Goal: Task Accomplishment & Management: Use online tool/utility

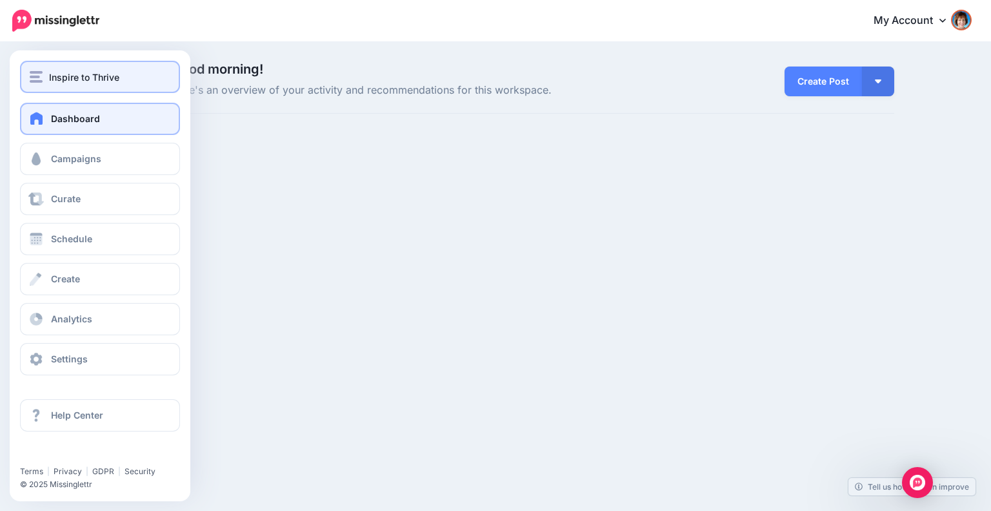
click at [45, 77] on div "Inspire to Thrive" at bounding box center [100, 77] width 141 height 15
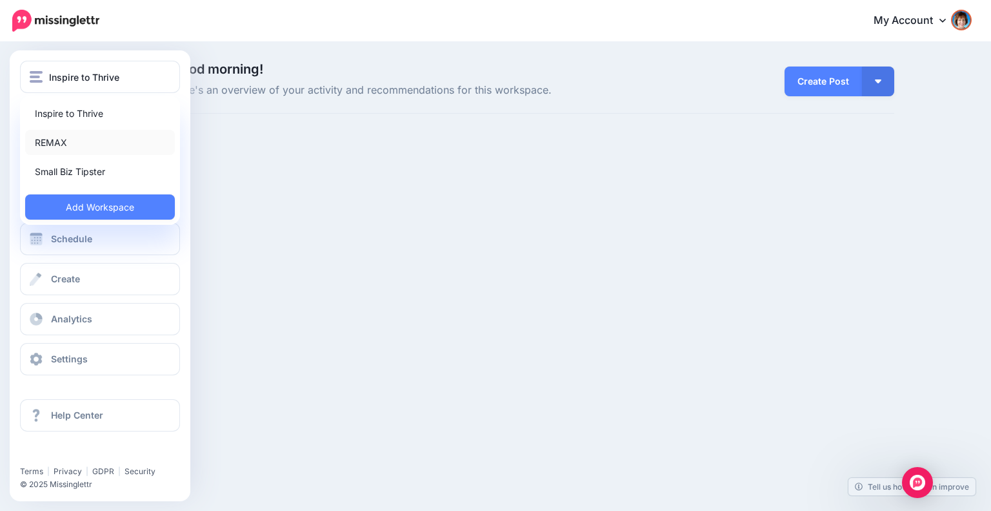
click at [43, 141] on link "REMAX" at bounding box center [100, 142] width 150 height 25
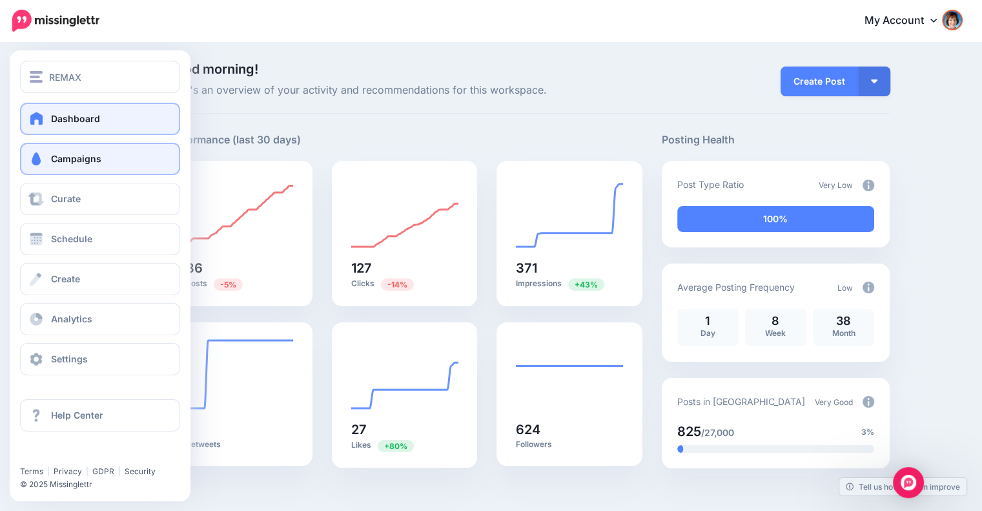
click at [75, 163] on span "Campaigns" at bounding box center [76, 158] width 50 height 11
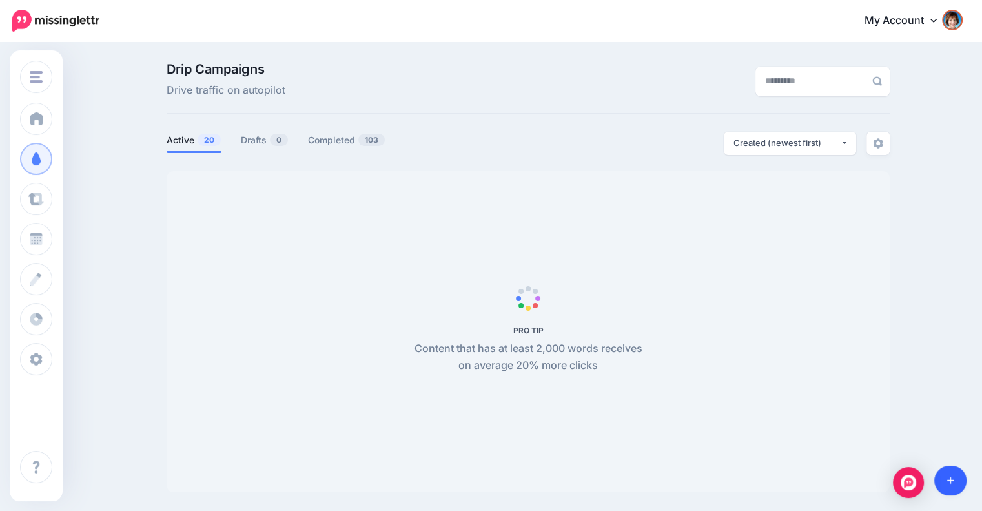
click at [944, 476] on link at bounding box center [950, 480] width 33 height 30
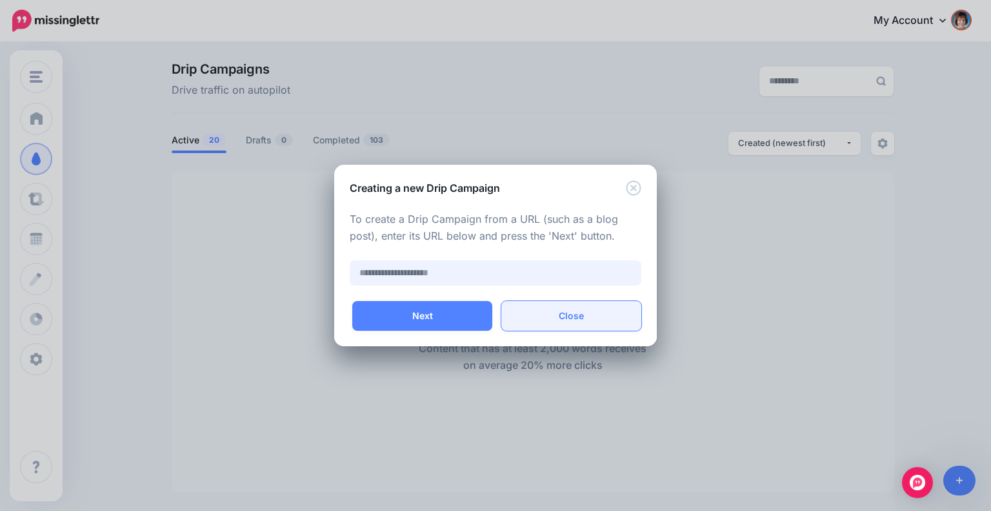
paste input "**********"
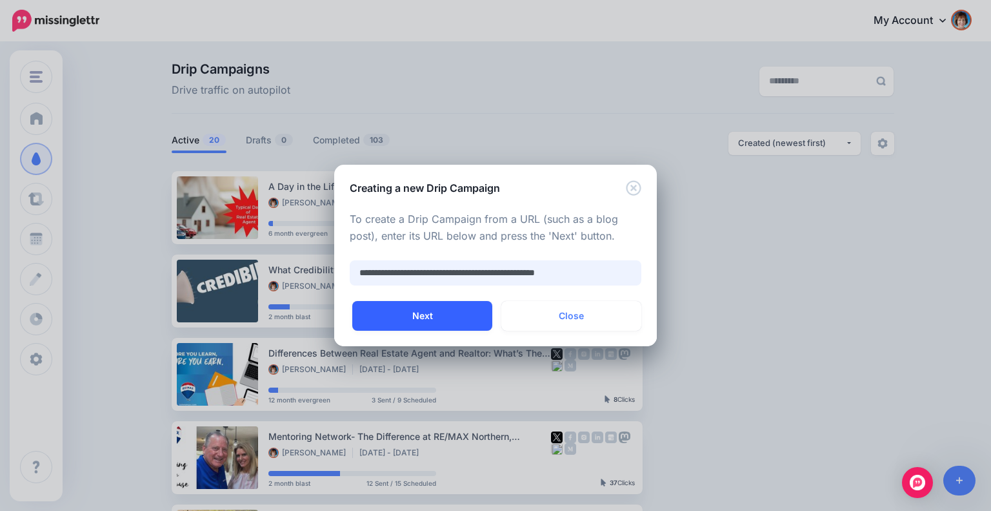
type input "**********"
click at [414, 310] on button "Next" at bounding box center [422, 316] width 140 height 30
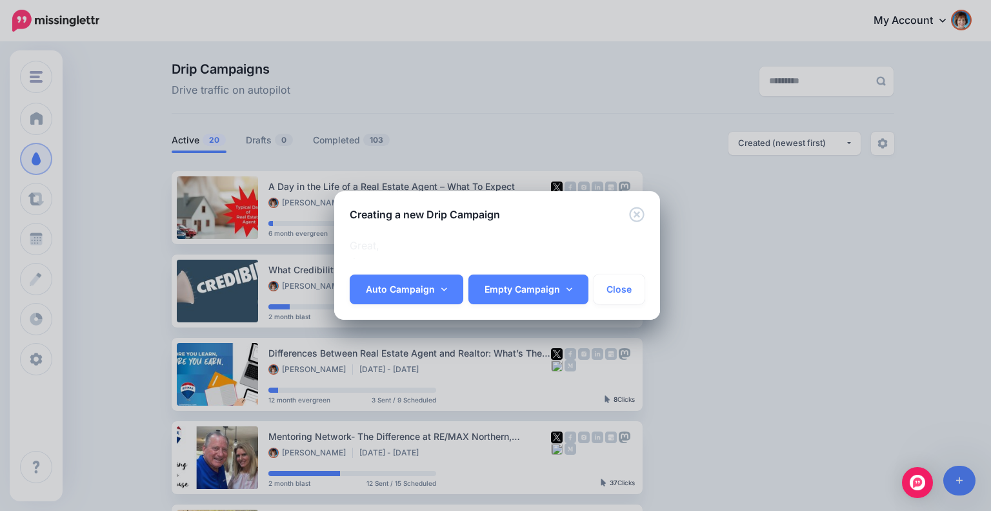
scroll to position [0, 1]
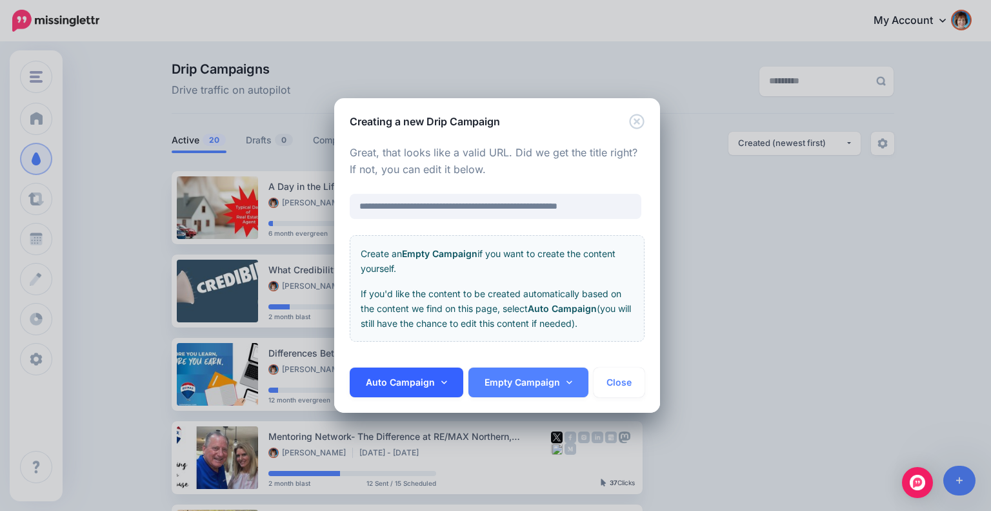
click at [423, 386] on link "Auto Campaign" at bounding box center [407, 382] width 114 height 30
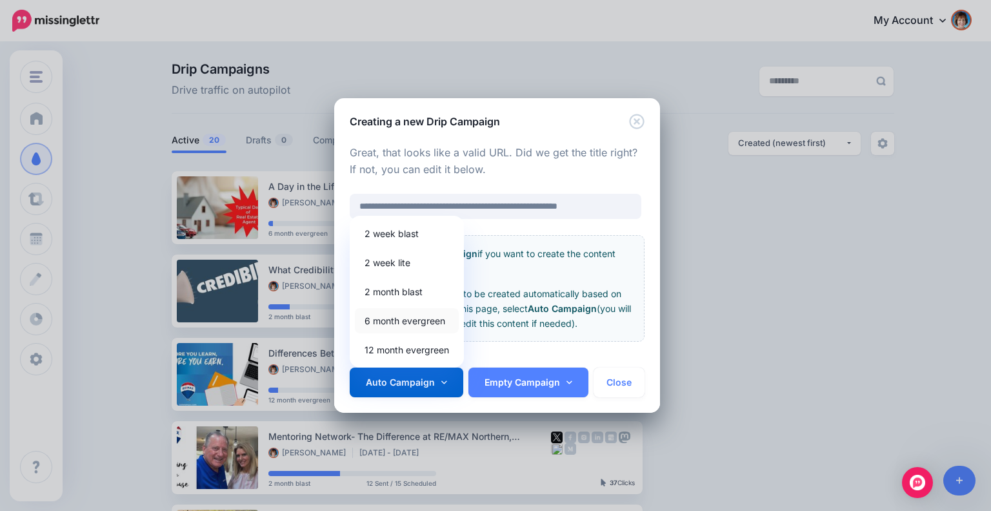
click at [427, 326] on link "6 month evergreen" at bounding box center [407, 320] width 104 height 25
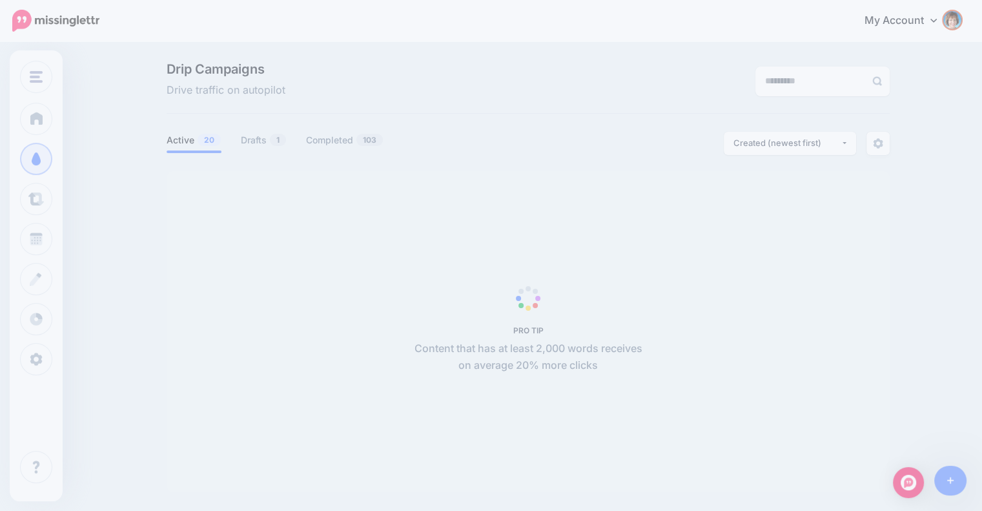
click at [555, 319] on div "PRO TIP Content that has at least 2,000 words receives on average 20% more clic…" at bounding box center [528, 331] width 242 height 85
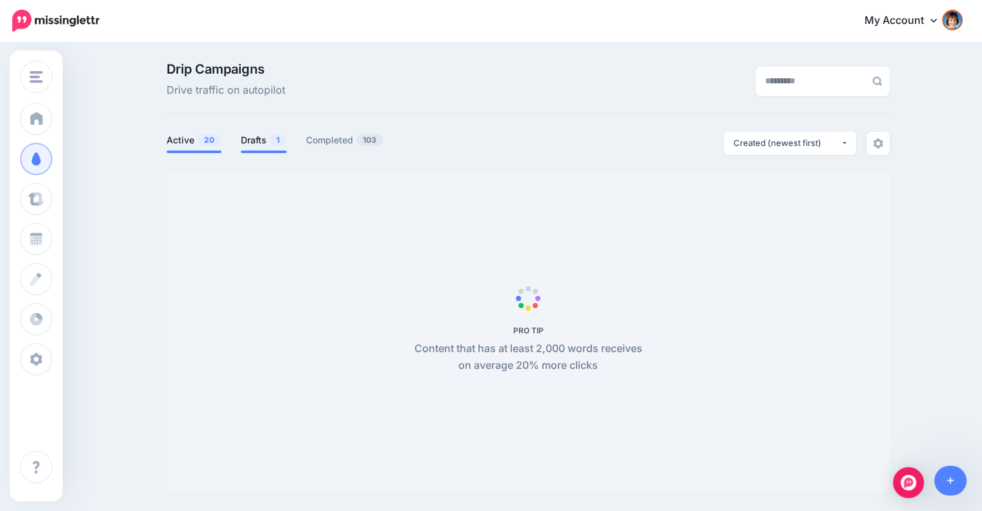
click at [276, 146] on link "Drafts 1" at bounding box center [264, 139] width 46 height 15
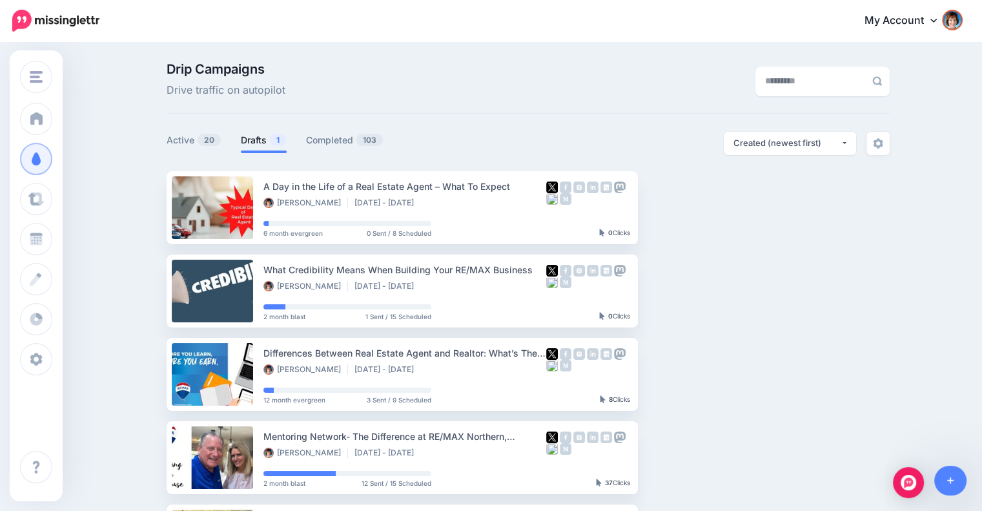
click at [276, 146] on link "Drafts 1" at bounding box center [264, 139] width 46 height 15
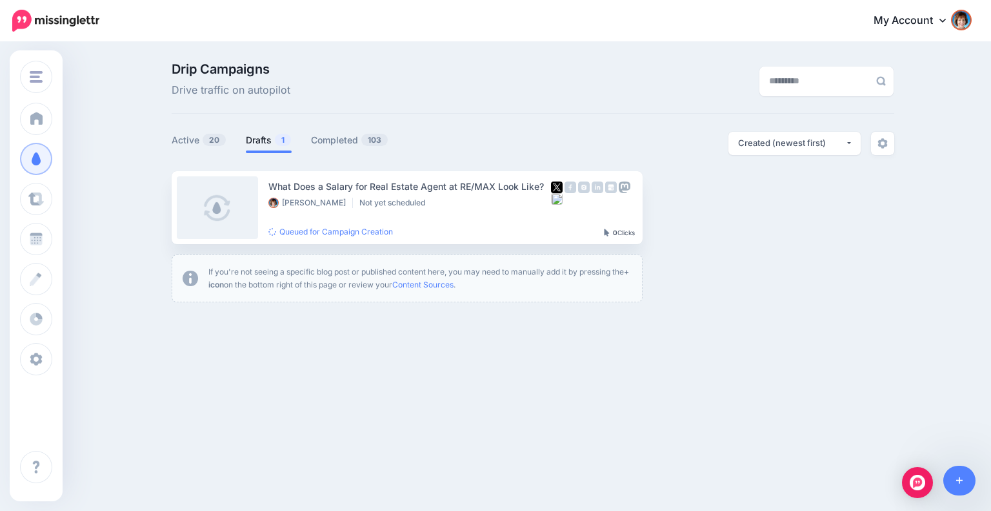
click at [275, 146] on link "Drafts 1" at bounding box center [269, 139] width 46 height 15
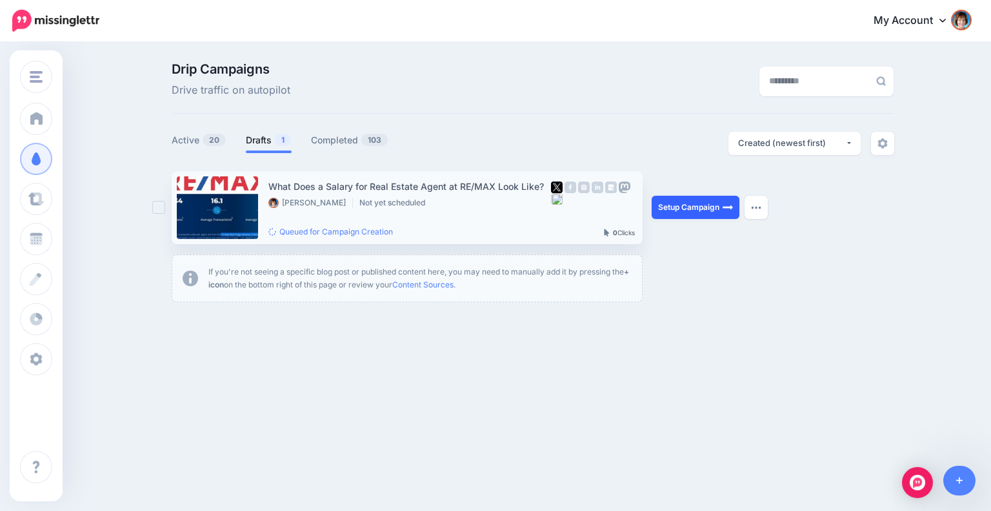
click at [704, 205] on link "Setup Campaign" at bounding box center [696, 207] width 88 height 23
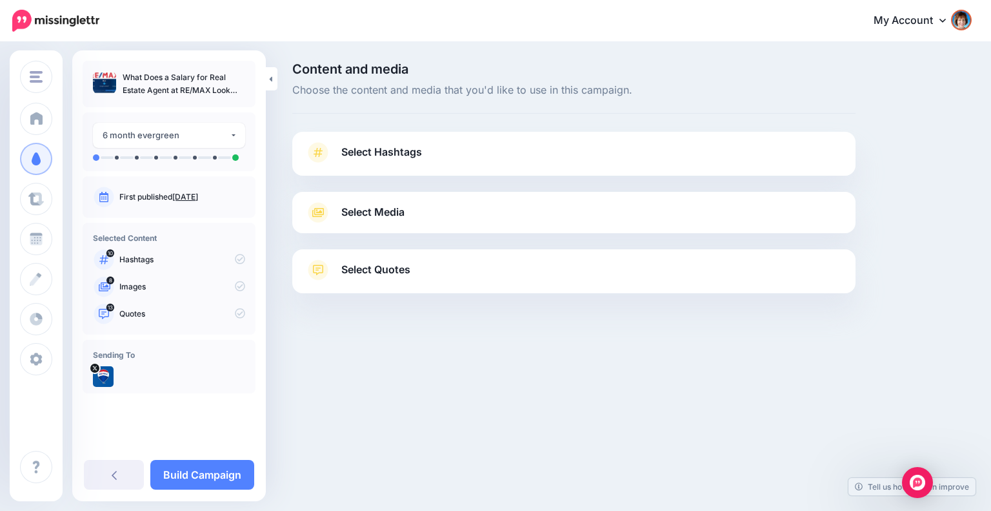
click at [581, 163] on link "Select Hashtags" at bounding box center [574, 159] width 538 height 34
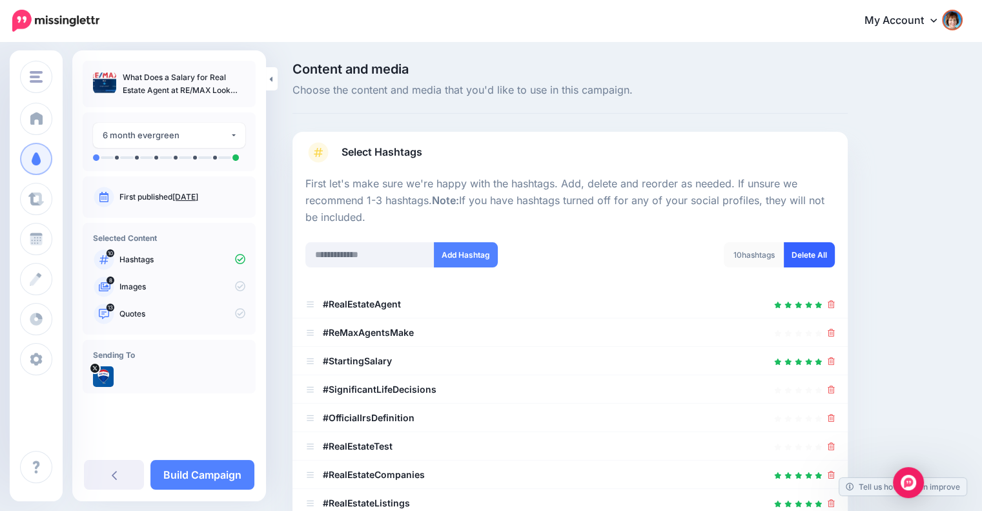
click at [822, 255] on link "Delete All" at bounding box center [809, 254] width 51 height 25
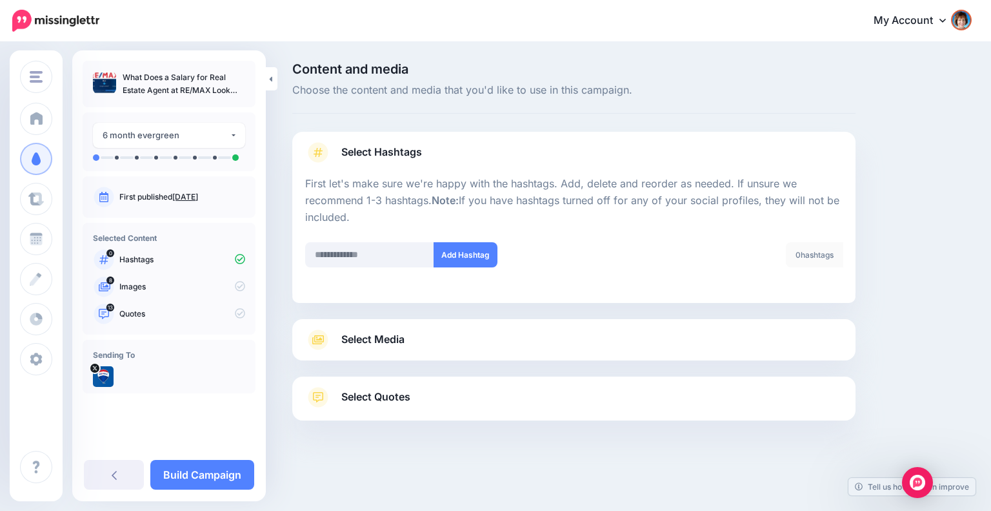
click at [534, 332] on link "Select Media" at bounding box center [574, 339] width 538 height 21
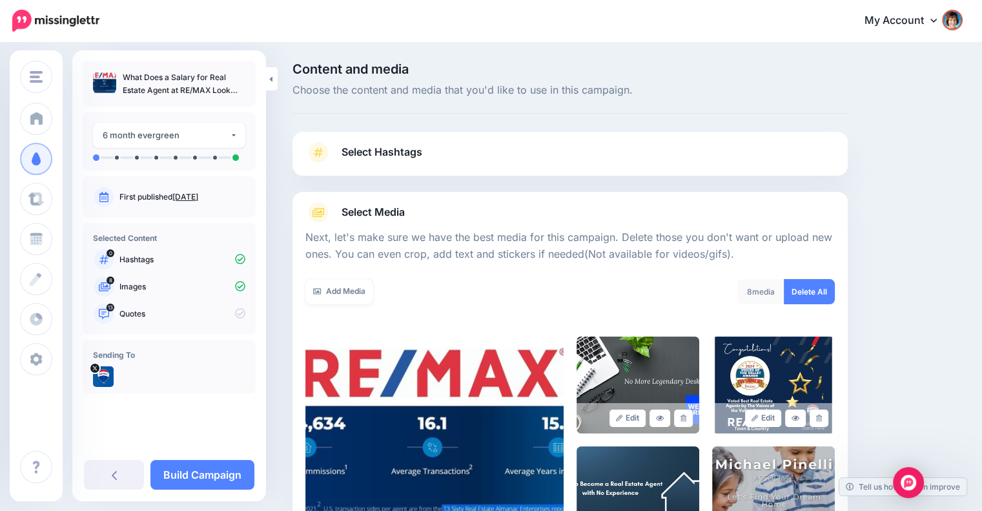
scroll to position [215, 0]
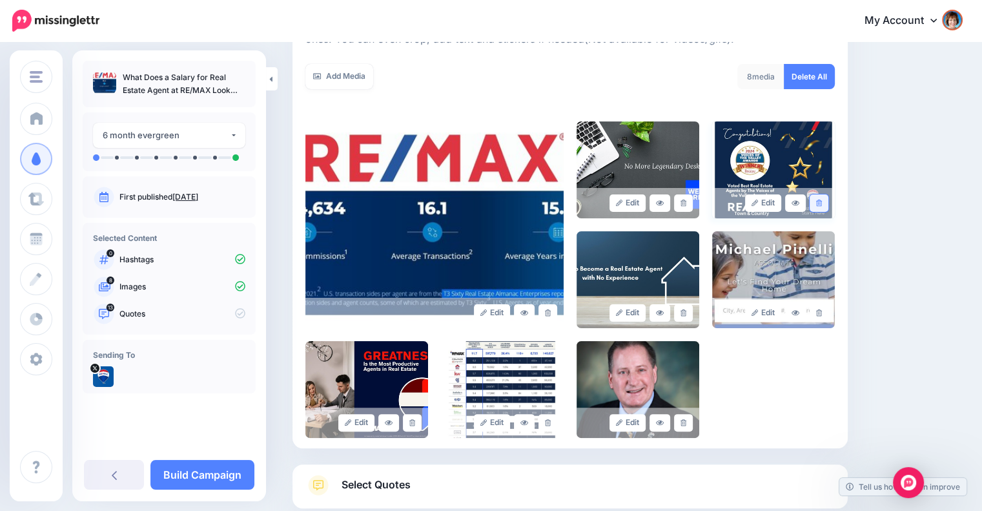
click at [821, 201] on link at bounding box center [818, 202] width 19 height 17
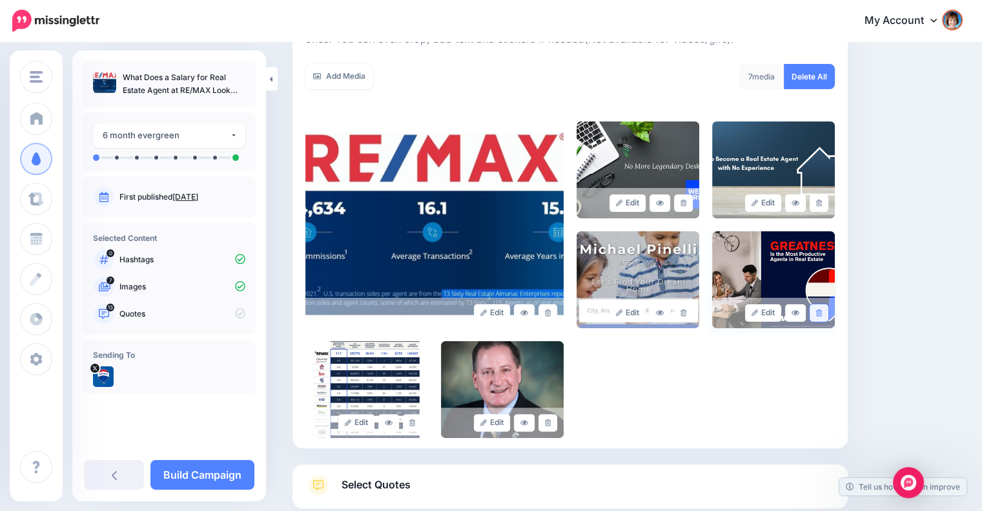
click at [822, 312] on icon at bounding box center [819, 312] width 6 height 7
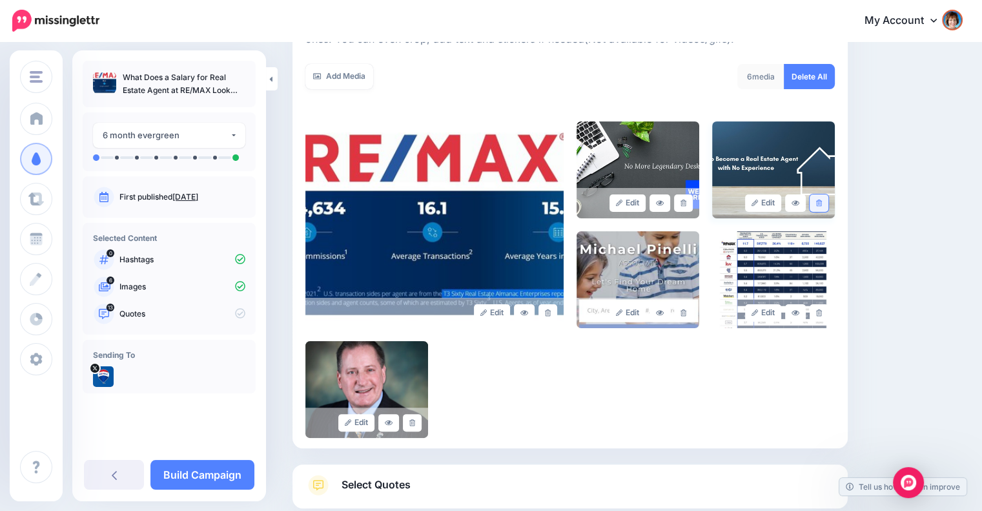
click at [828, 202] on link at bounding box center [818, 202] width 19 height 17
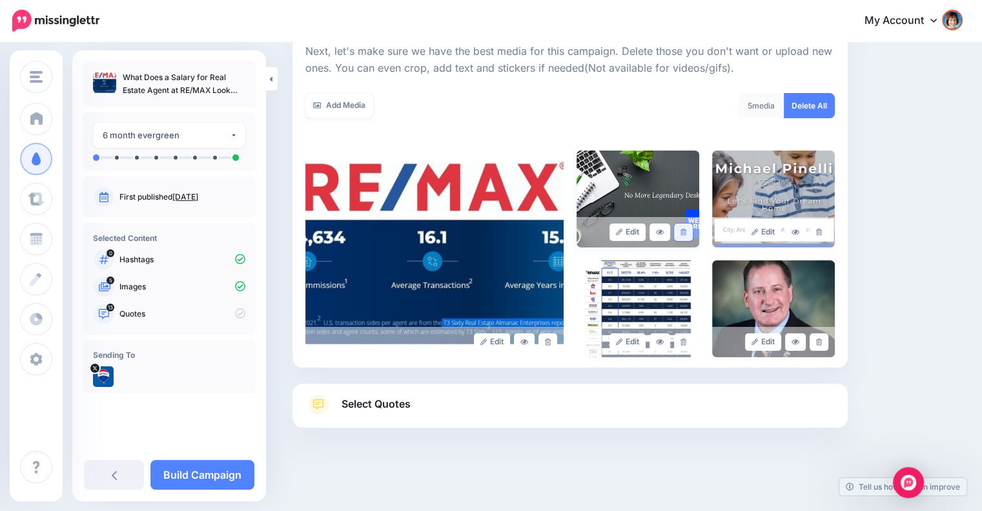
click at [686, 229] on icon at bounding box center [683, 231] width 6 height 7
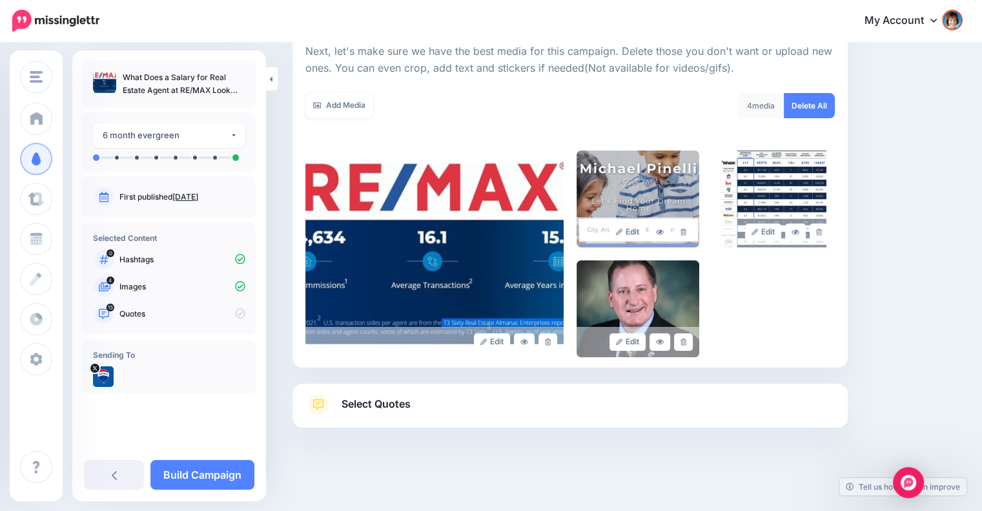
click at [409, 408] on span "Select Quotes" at bounding box center [375, 403] width 69 height 17
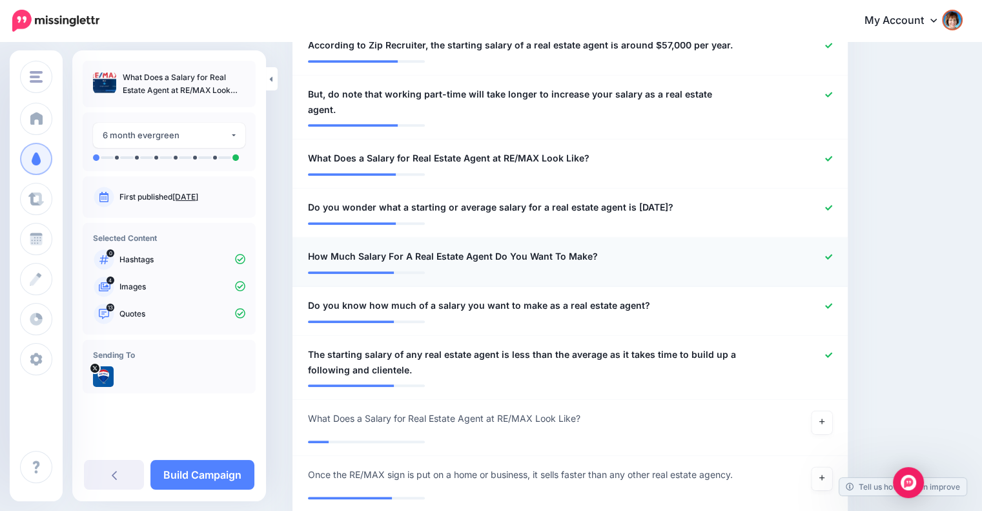
scroll to position [831, 0]
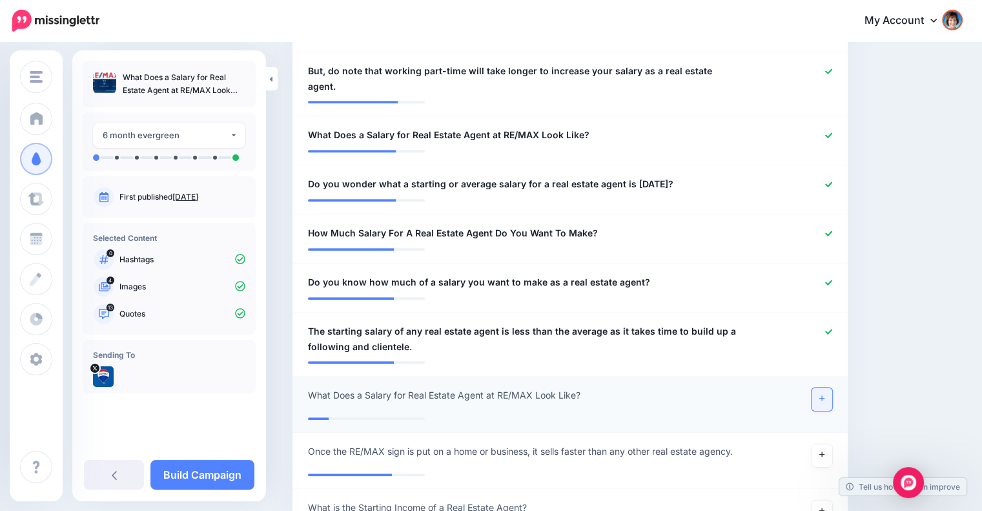
click at [824, 387] on link at bounding box center [821, 398] width 21 height 23
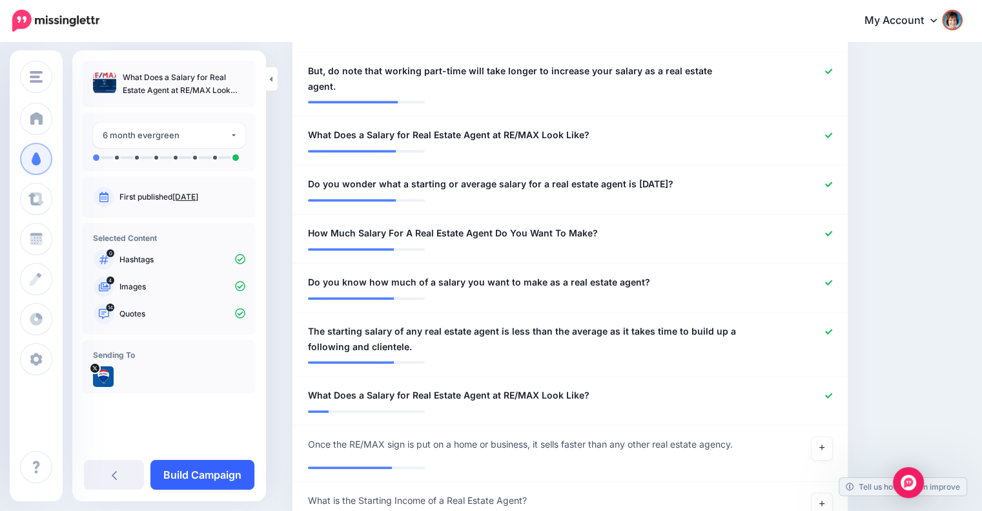
click at [219, 472] on link "Build Campaign" at bounding box center [202, 475] width 104 height 30
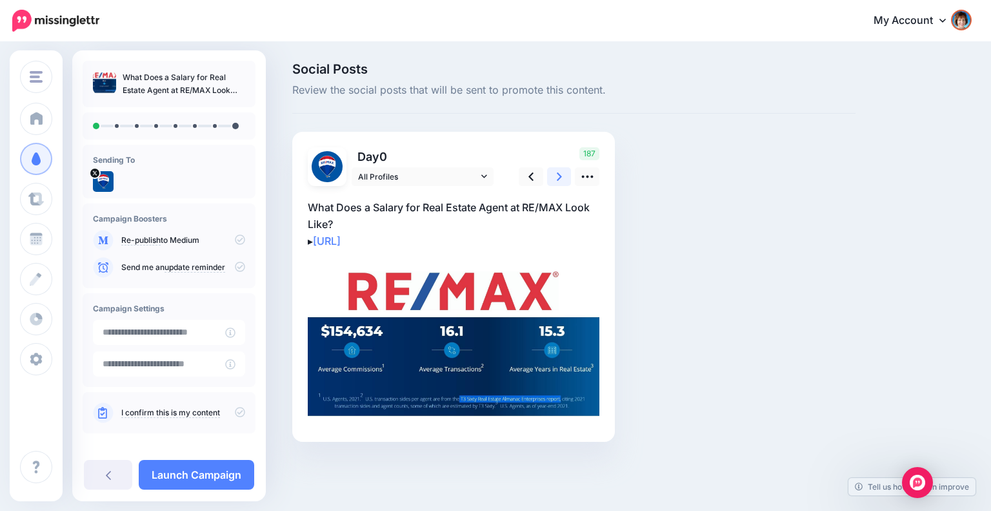
click at [560, 176] on icon at bounding box center [559, 177] width 5 height 14
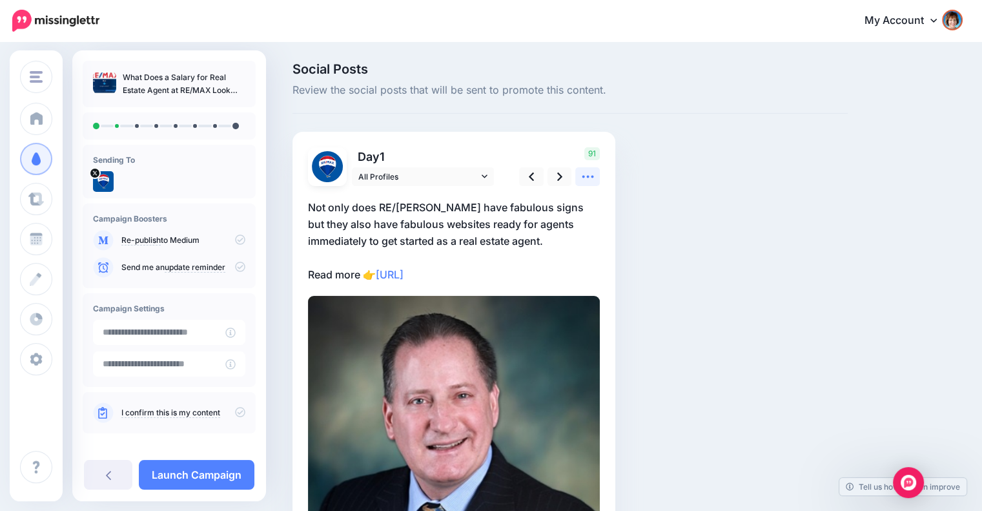
click at [581, 175] on icon at bounding box center [588, 177] width 14 height 14
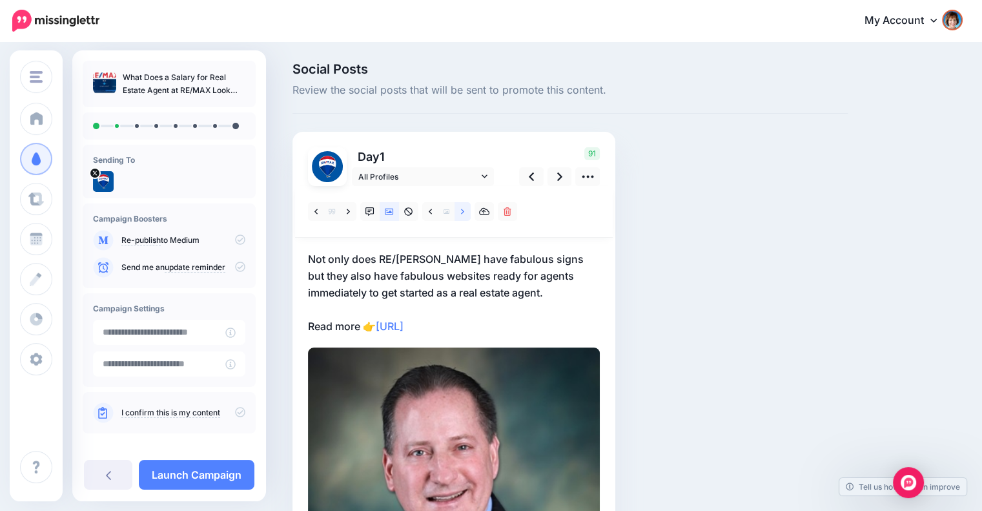
click at [465, 206] on link at bounding box center [462, 211] width 16 height 19
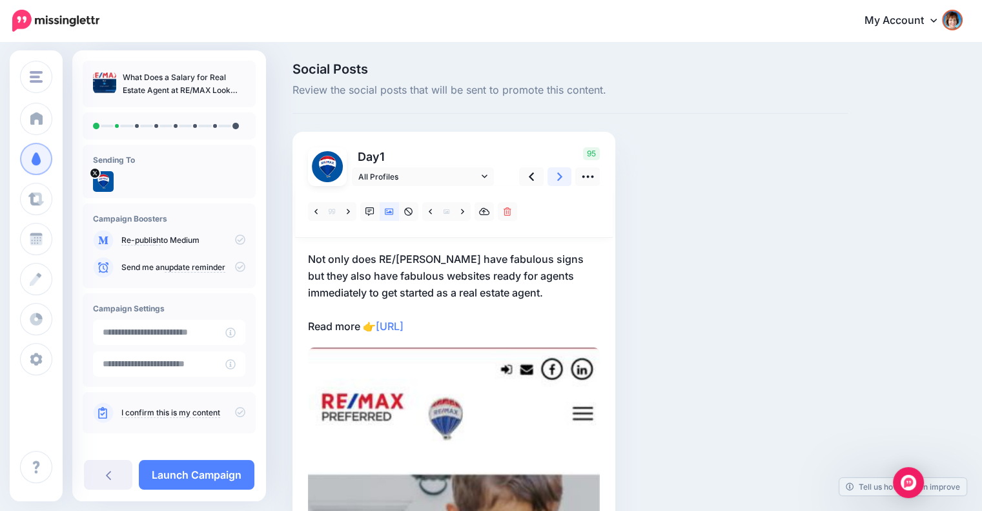
click at [551, 170] on link at bounding box center [559, 176] width 25 height 19
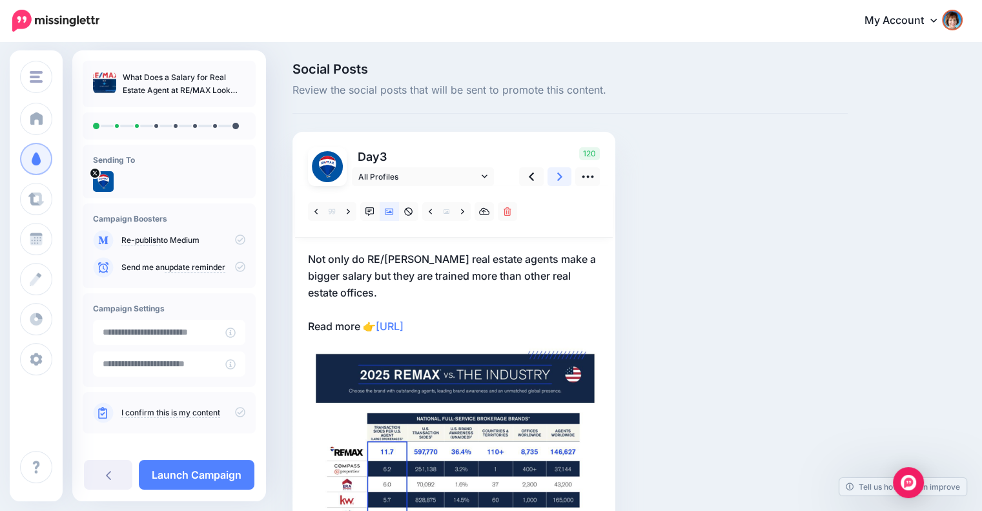
click at [551, 170] on link at bounding box center [559, 176] width 25 height 19
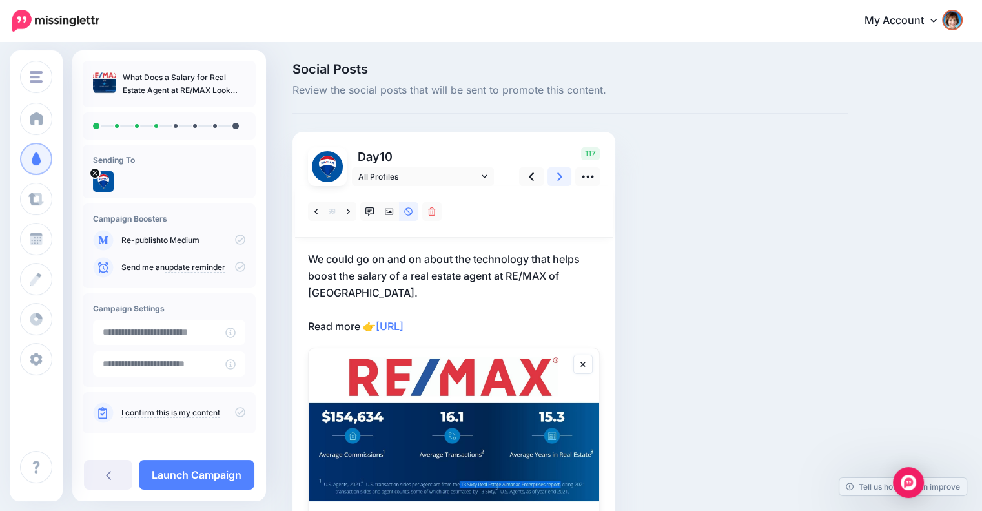
click at [551, 170] on link at bounding box center [559, 176] width 25 height 19
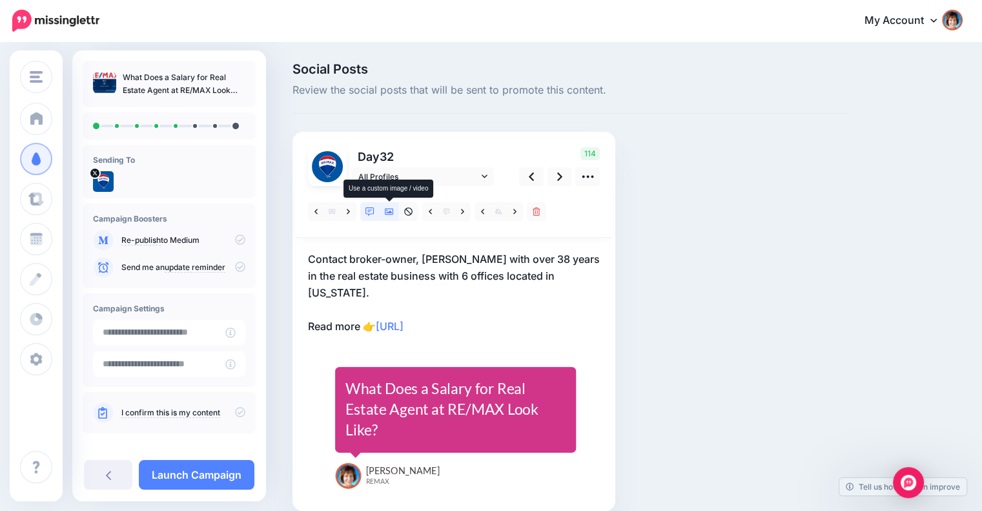
click at [389, 214] on icon at bounding box center [389, 211] width 9 height 9
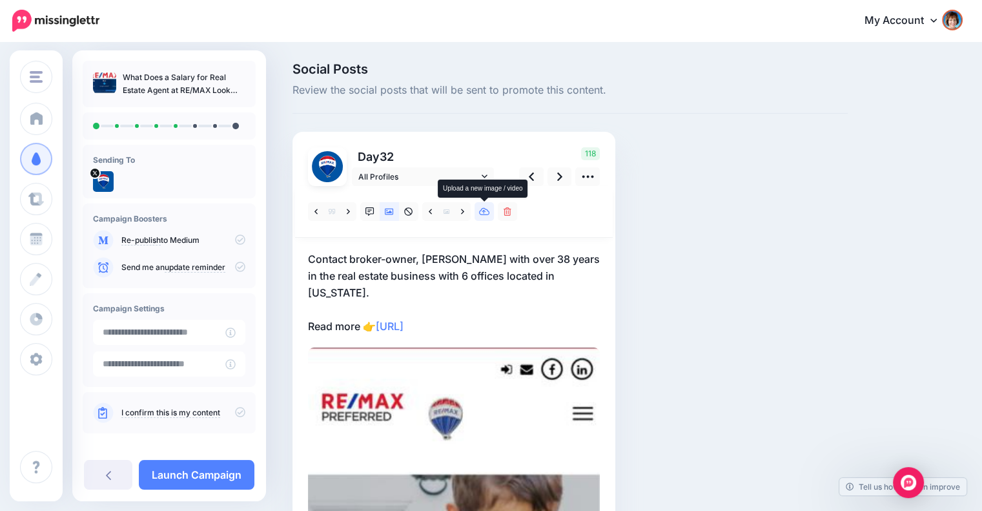
click at [479, 210] on icon at bounding box center [484, 211] width 11 height 9
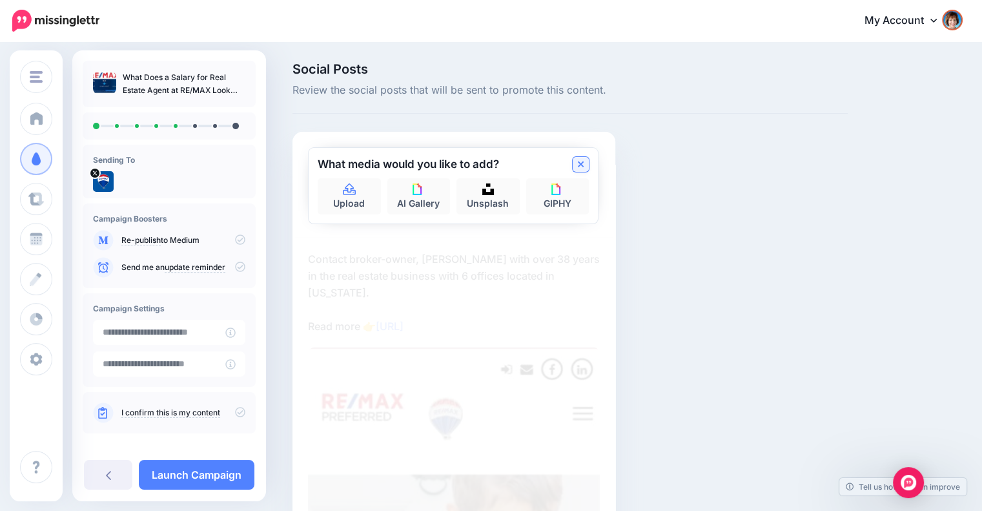
click at [581, 165] on icon at bounding box center [581, 164] width 6 height 6
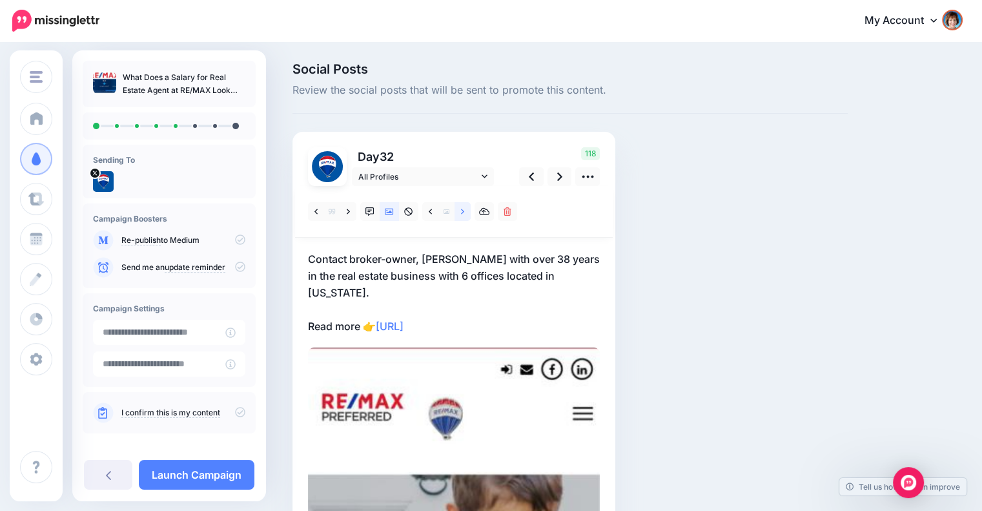
click at [464, 210] on link at bounding box center [462, 211] width 16 height 19
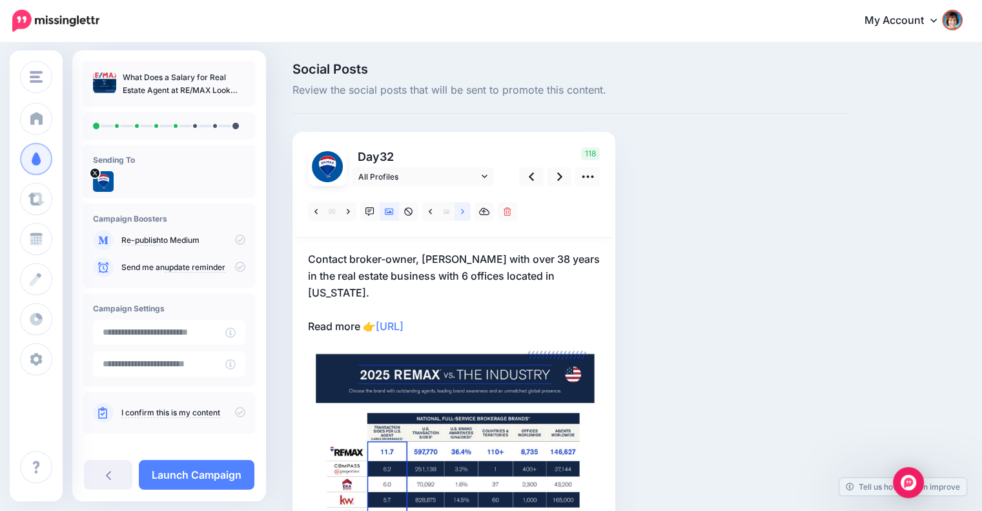
click at [461, 212] on icon at bounding box center [462, 211] width 3 height 9
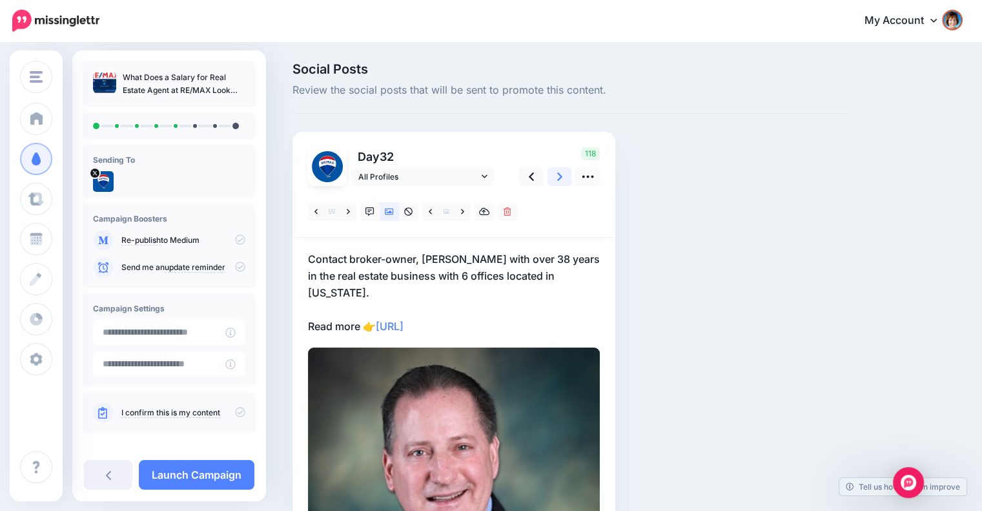
click at [552, 180] on link at bounding box center [559, 176] width 25 height 19
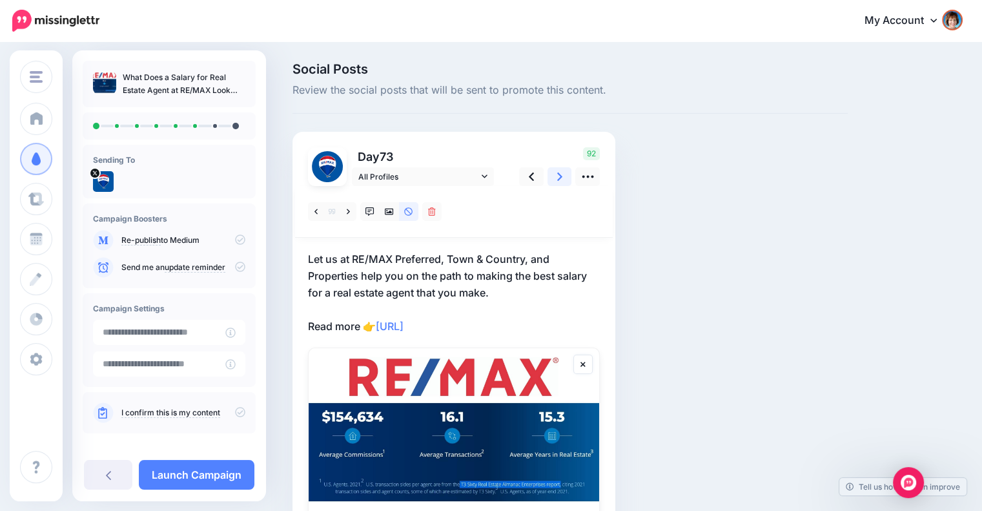
click at [552, 180] on link at bounding box center [559, 176] width 25 height 19
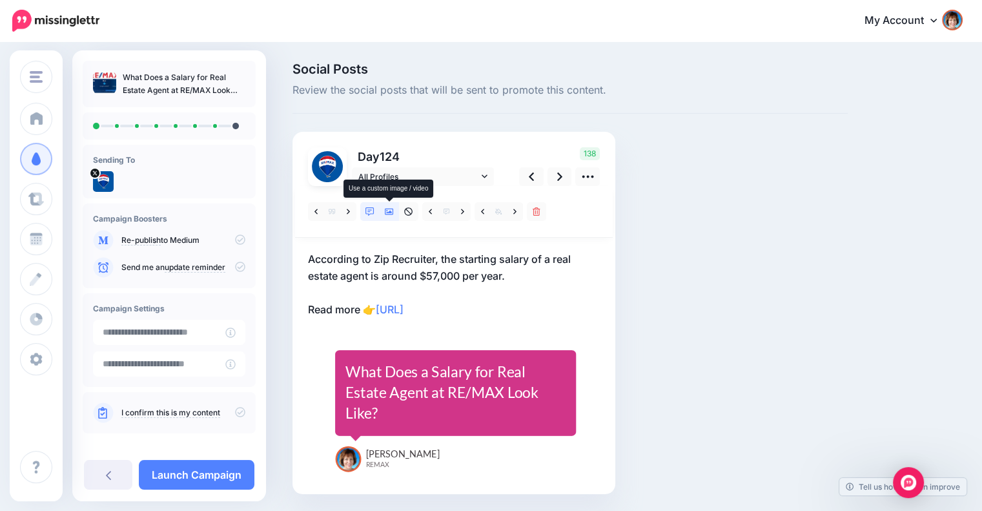
click at [396, 207] on link at bounding box center [388, 211] width 19 height 19
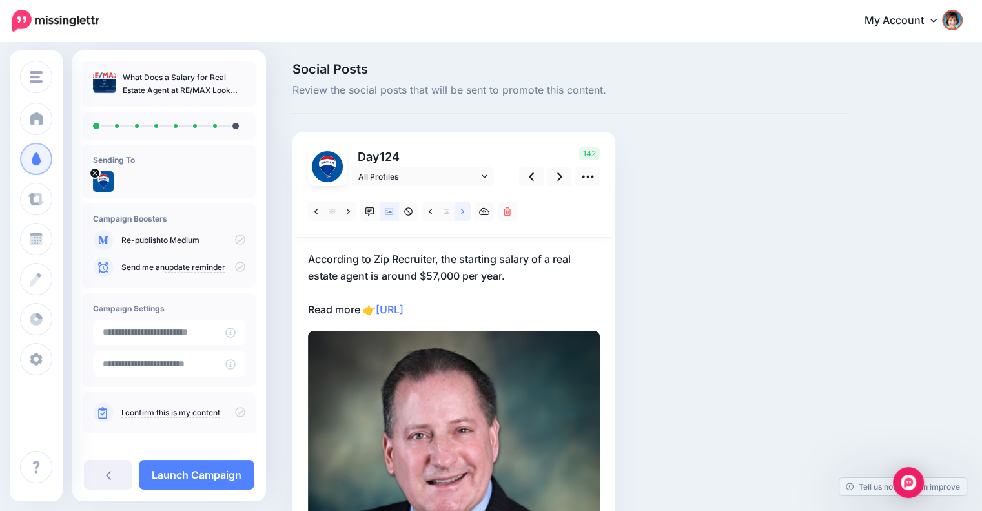
click at [466, 212] on link at bounding box center [462, 211] width 16 height 19
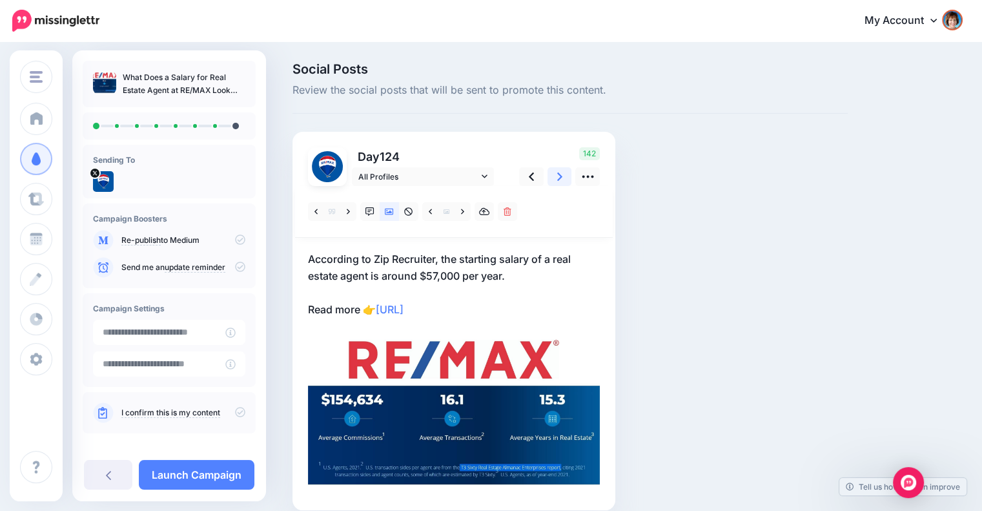
click at [560, 176] on icon at bounding box center [559, 176] width 5 height 8
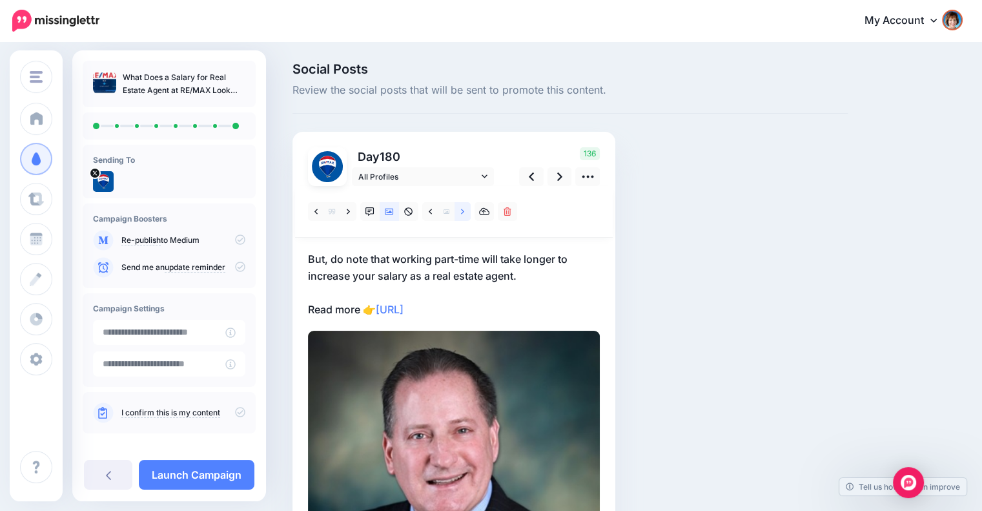
click at [461, 211] on icon at bounding box center [462, 211] width 3 height 9
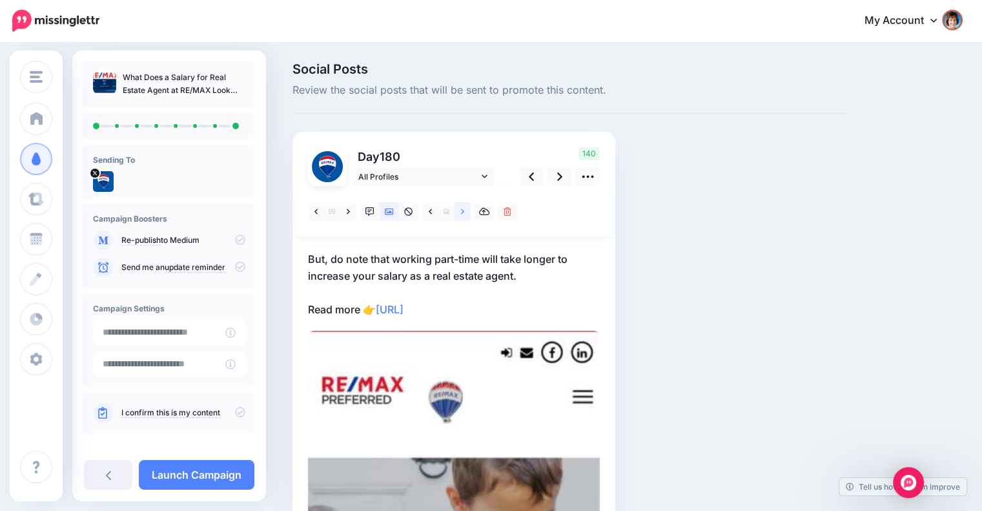
click at [461, 212] on icon at bounding box center [462, 211] width 3 height 9
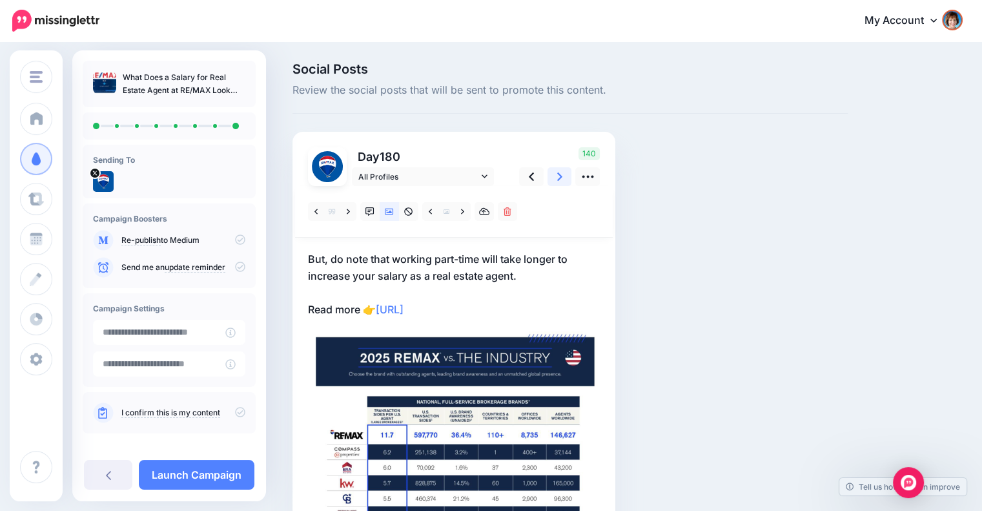
click at [556, 176] on link at bounding box center [559, 176] width 25 height 19
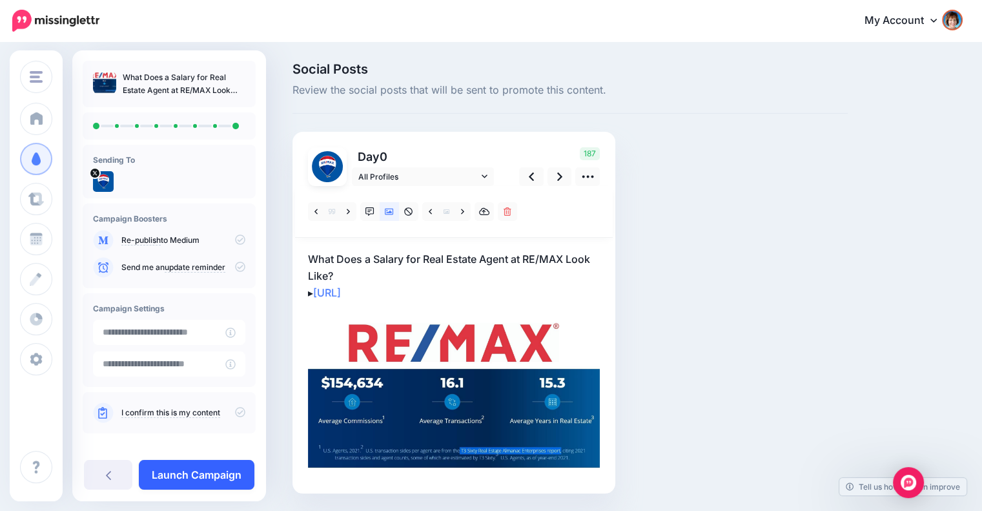
click at [186, 470] on link "Launch Campaign" at bounding box center [197, 475] width 116 height 30
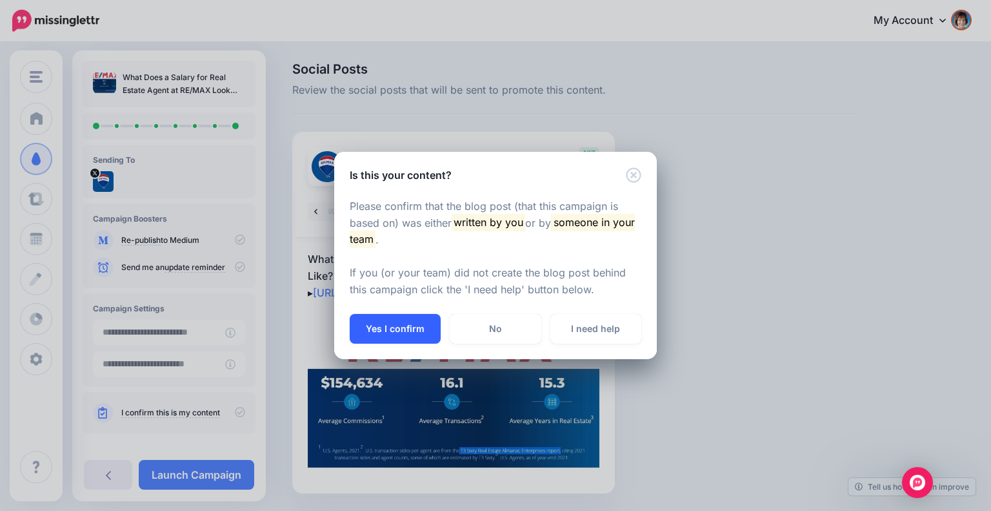
click at [379, 319] on button "Yes I confirm" at bounding box center [395, 329] width 91 height 30
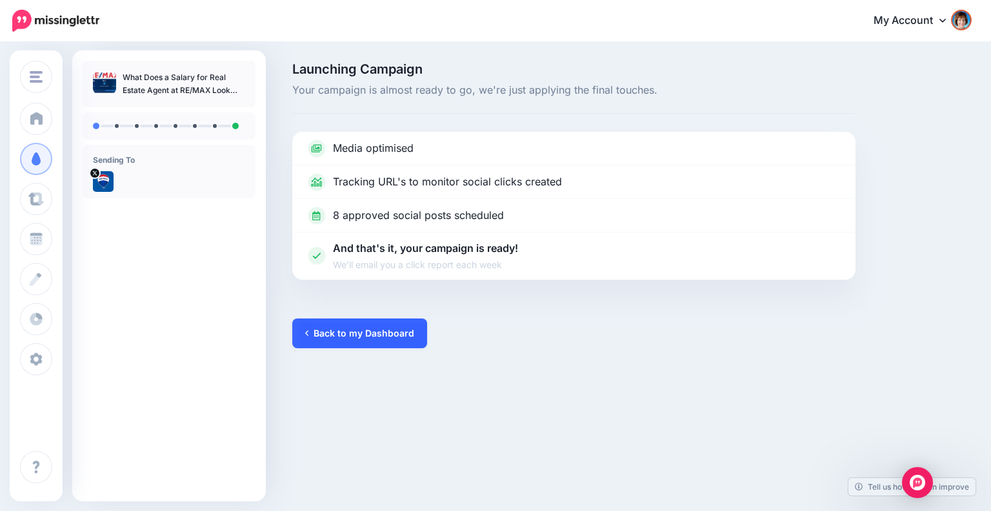
click at [382, 327] on link "Back to my Dashboard" at bounding box center [359, 333] width 135 height 30
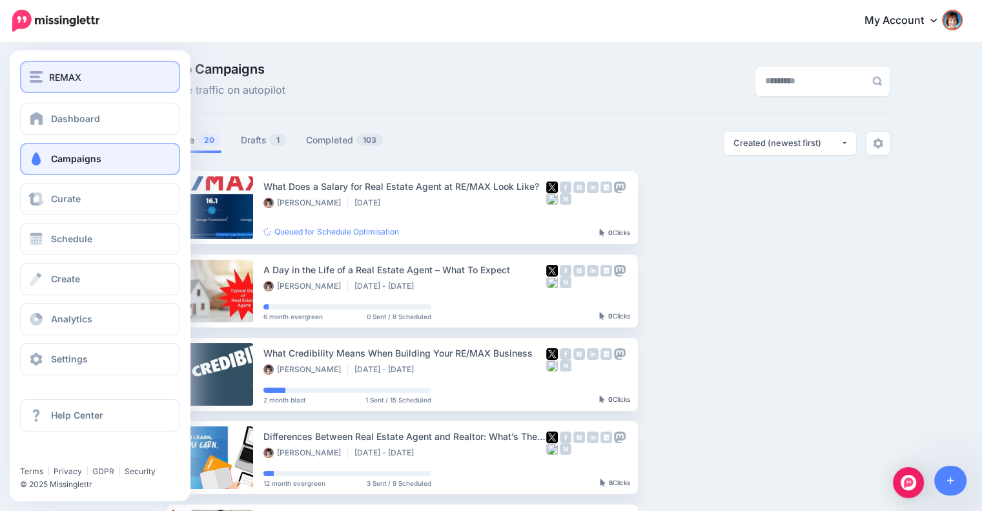
click at [38, 70] on div "REMAX" at bounding box center [100, 77] width 141 height 15
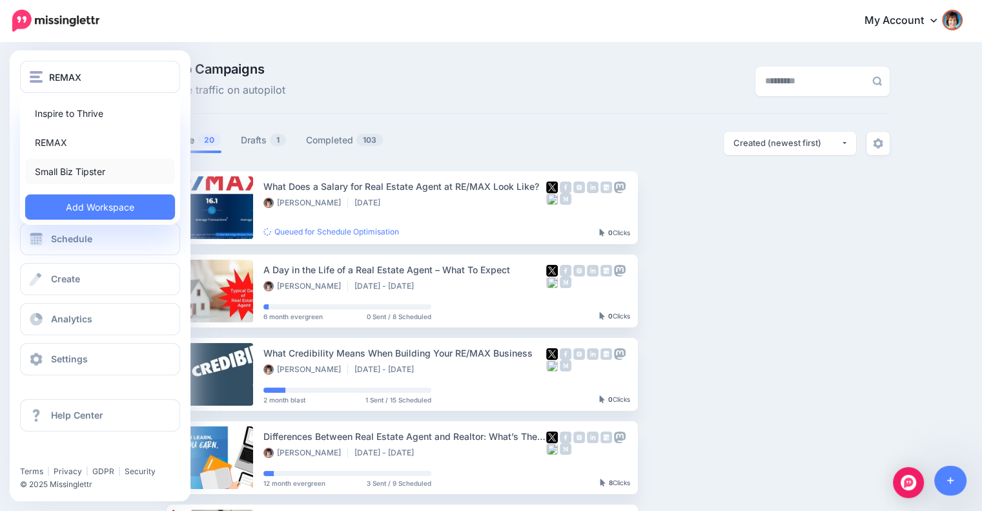
click at [44, 163] on link "Small Biz Tipster" at bounding box center [100, 171] width 150 height 25
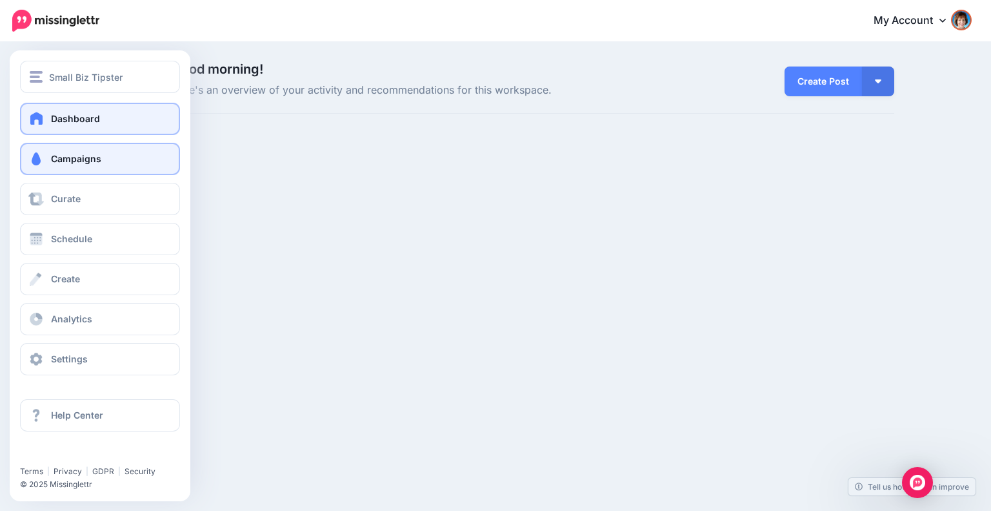
click at [41, 157] on span at bounding box center [36, 158] width 17 height 13
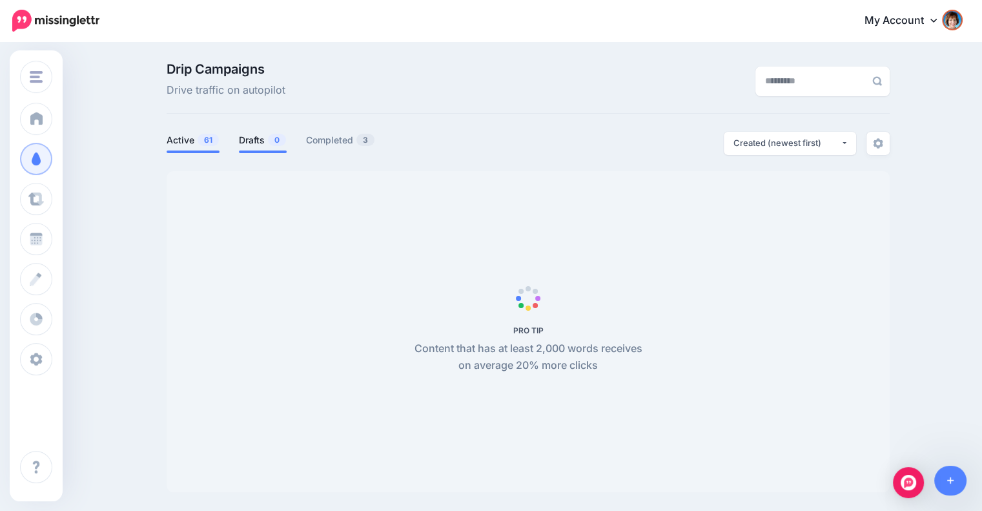
click at [276, 145] on span "0" at bounding box center [277, 140] width 18 height 12
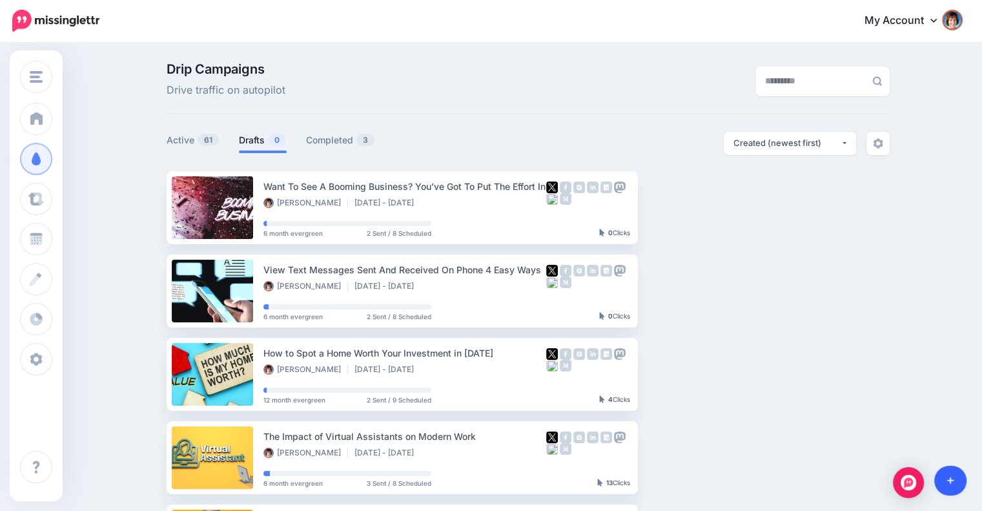
click at [960, 476] on link at bounding box center [950, 480] width 33 height 30
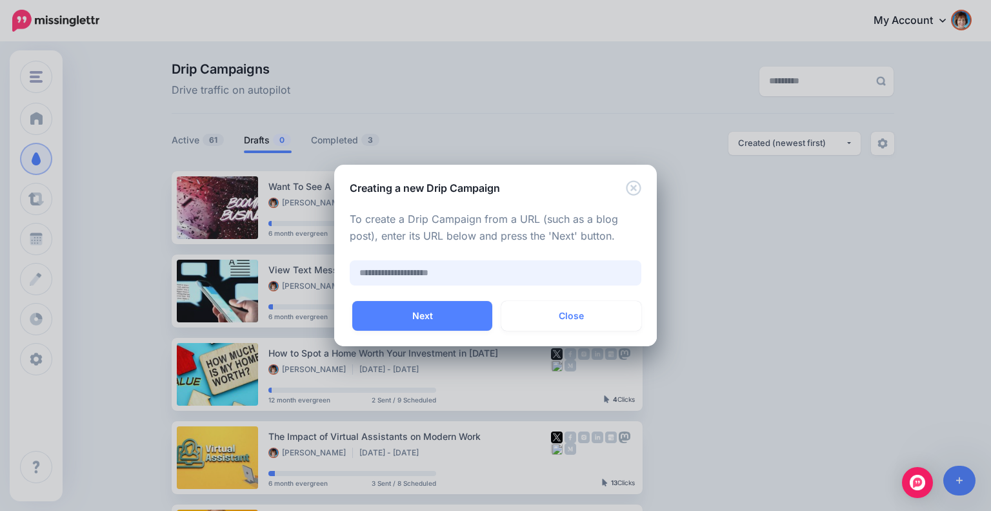
click at [466, 261] on input "text" at bounding box center [496, 272] width 292 height 25
paste input "**********"
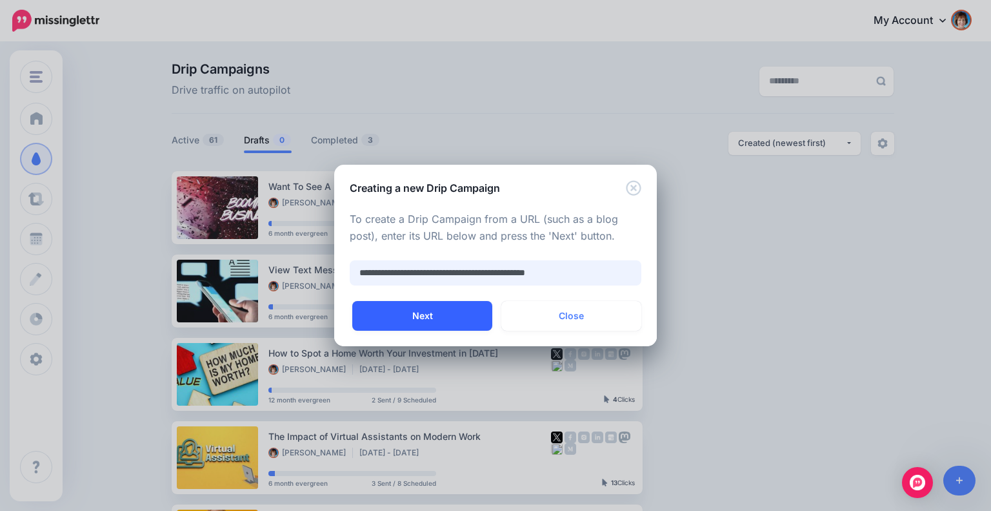
type input "**********"
click at [452, 312] on button "Next" at bounding box center [422, 316] width 140 height 30
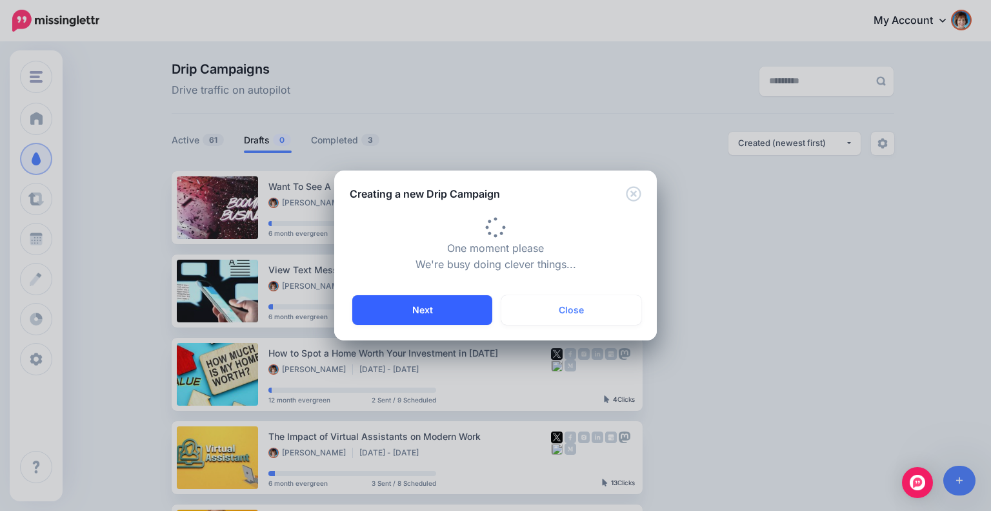
type input "**********"
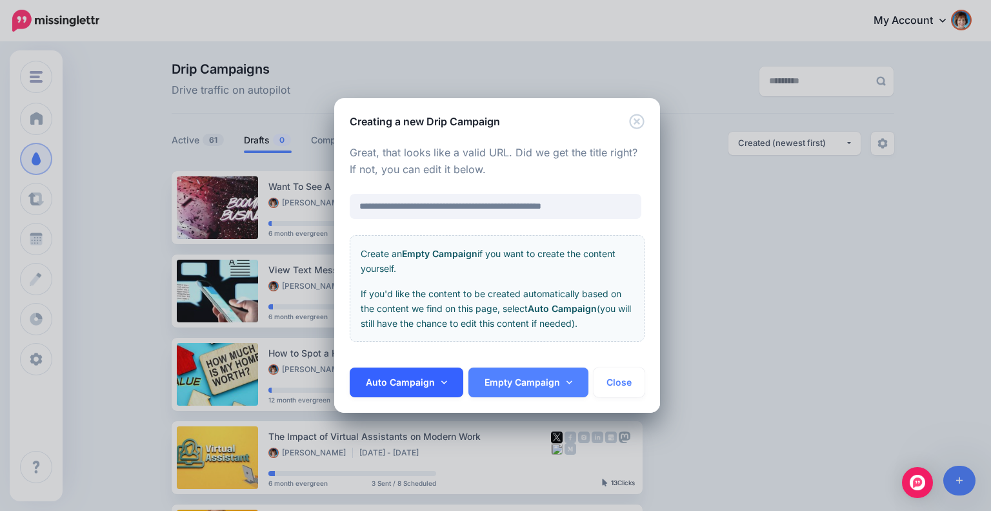
click at [403, 387] on link "Auto Campaign" at bounding box center [407, 382] width 114 height 30
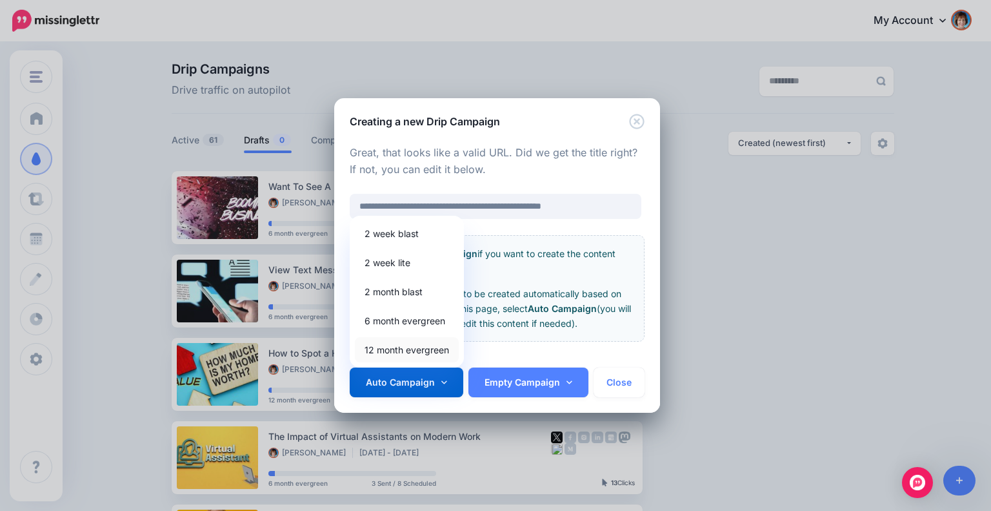
click at [392, 350] on link "12 month evergreen" at bounding box center [407, 349] width 104 height 25
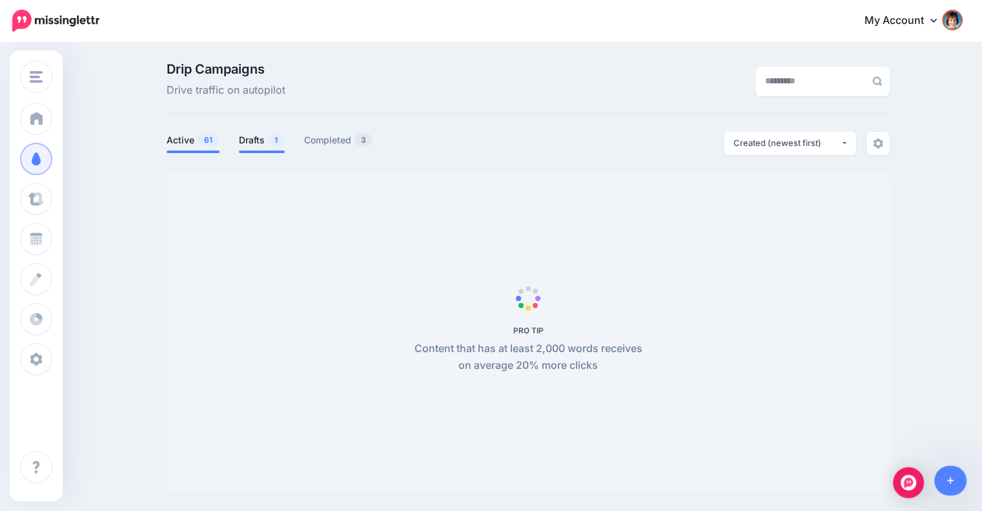
click at [272, 137] on link "Drafts 1" at bounding box center [262, 139] width 46 height 15
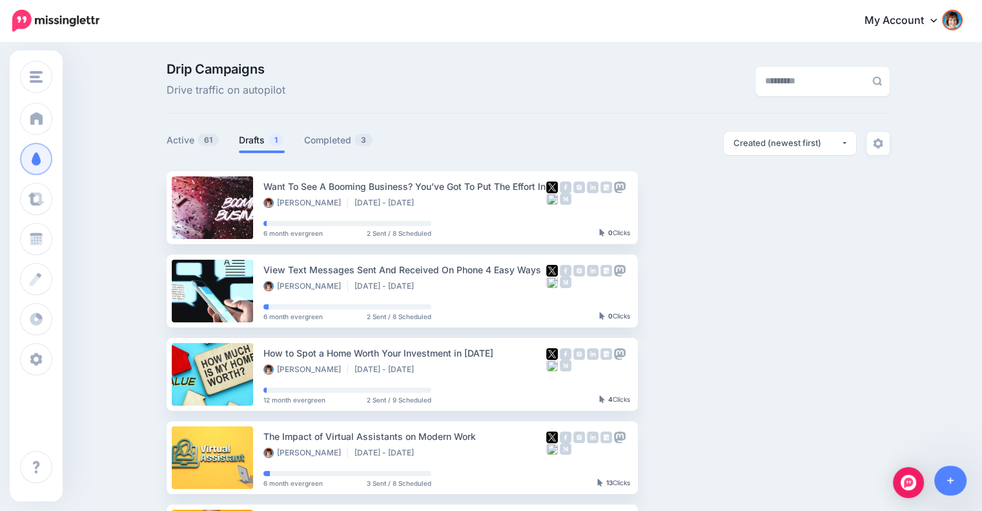
click at [272, 137] on link "Drafts 1" at bounding box center [262, 139] width 46 height 15
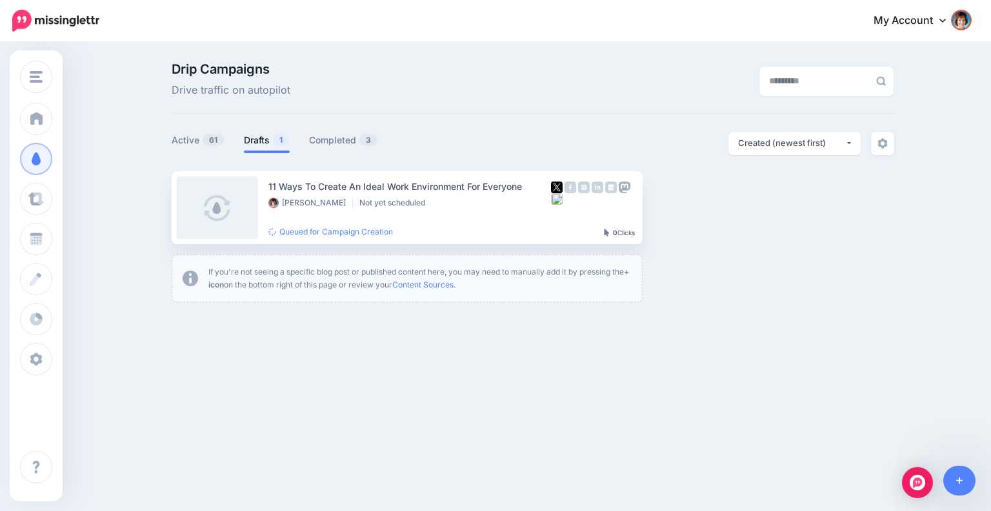
click at [272, 137] on link "Drafts 1" at bounding box center [267, 139] width 46 height 15
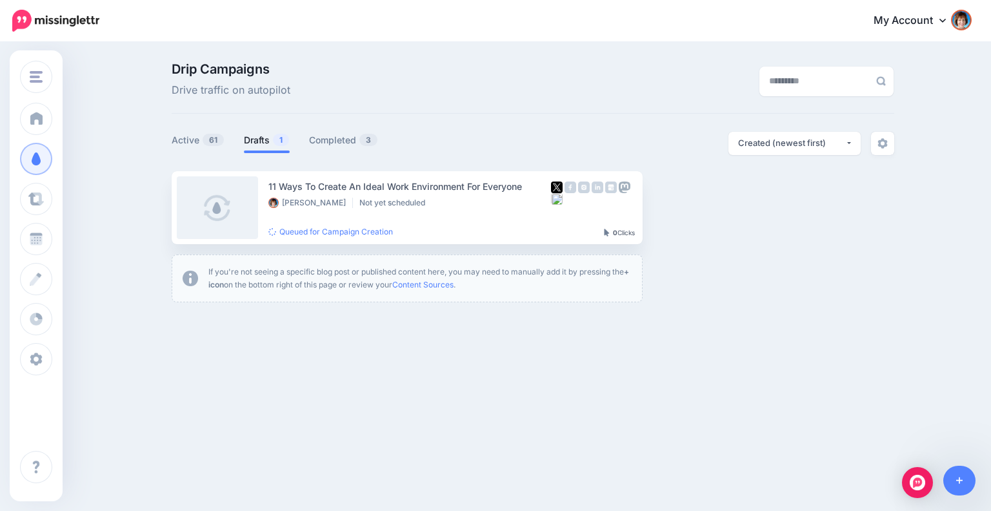
click at [272, 137] on link "Drafts 1" at bounding box center [267, 139] width 46 height 15
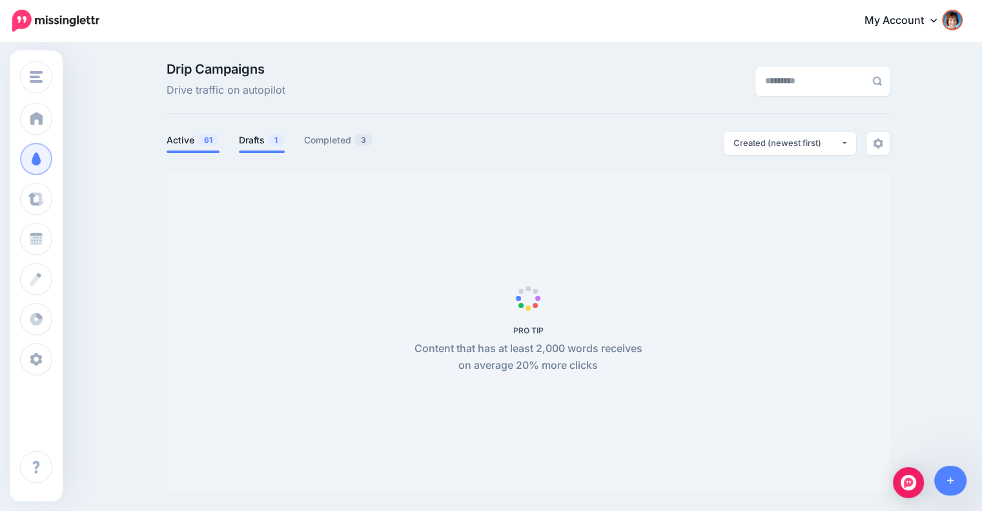
click at [262, 137] on link "Drafts 1" at bounding box center [262, 139] width 46 height 15
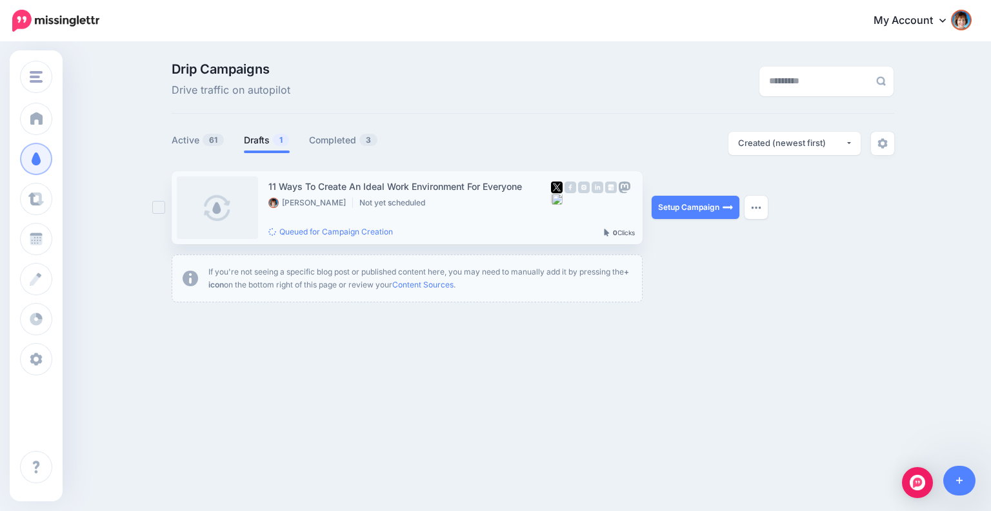
click at [226, 205] on link at bounding box center [217, 207] width 81 height 63
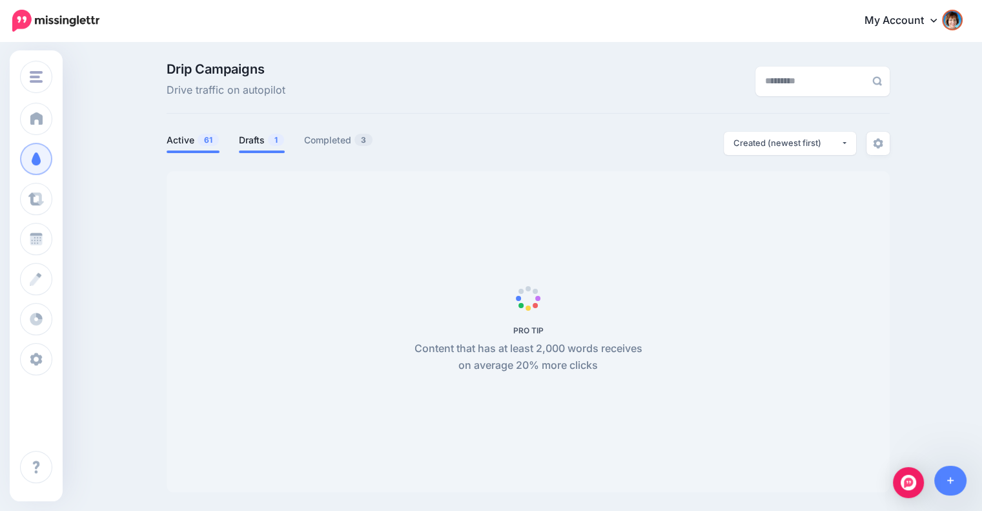
click at [279, 136] on span "1" at bounding box center [276, 140] width 16 height 12
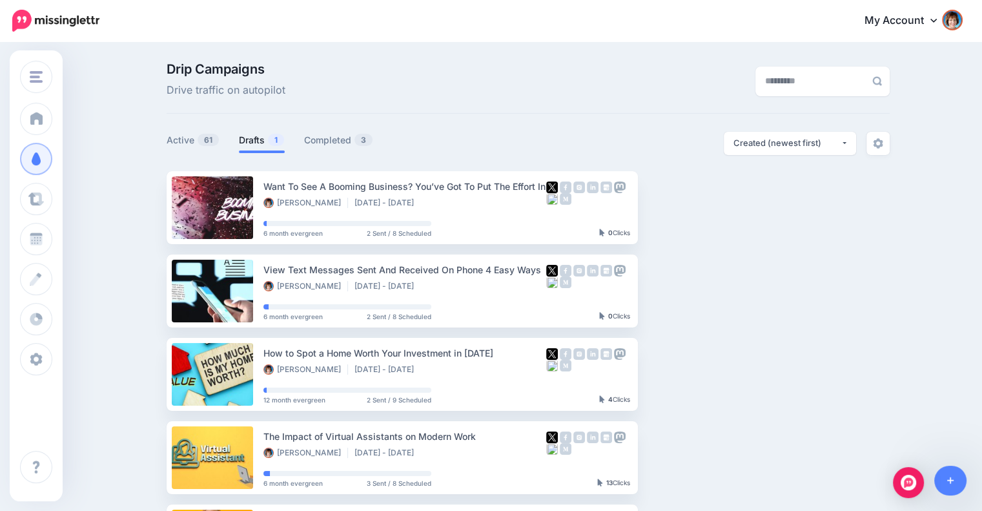
click at [279, 136] on span "1" at bounding box center [276, 140] width 16 height 12
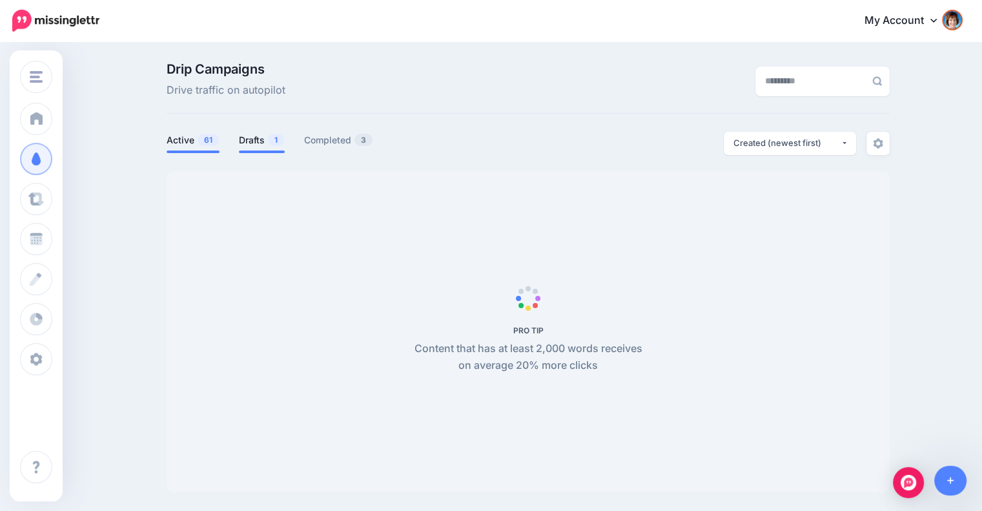
click at [263, 139] on link "Drafts 1" at bounding box center [262, 139] width 46 height 15
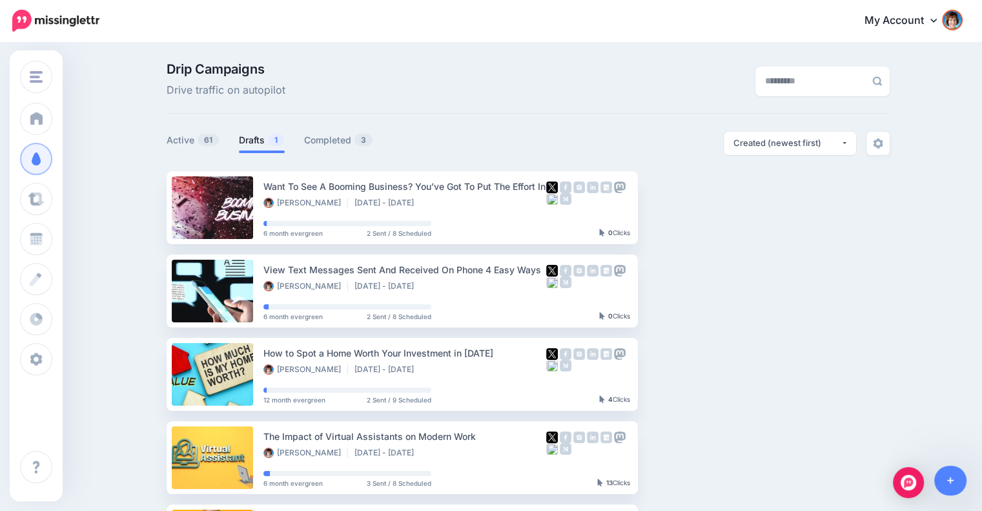
click at [250, 139] on link "Drafts 1" at bounding box center [262, 139] width 46 height 15
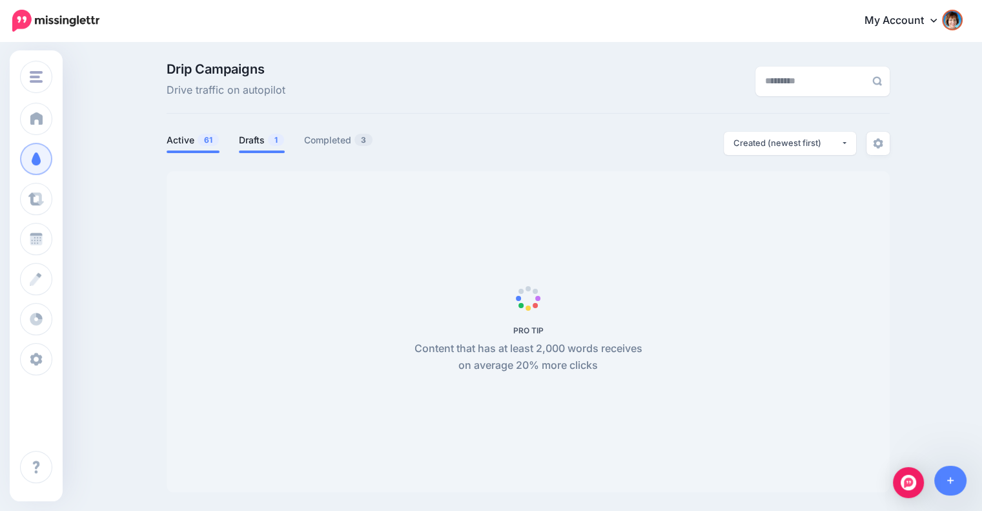
click at [267, 141] on link "Drafts 1" at bounding box center [262, 139] width 46 height 15
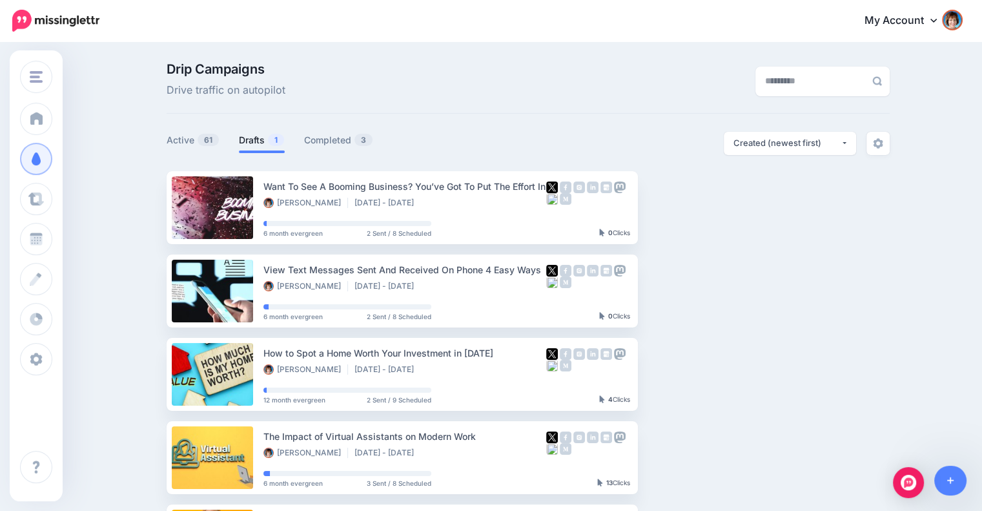
click at [277, 137] on span "1" at bounding box center [276, 140] width 16 height 12
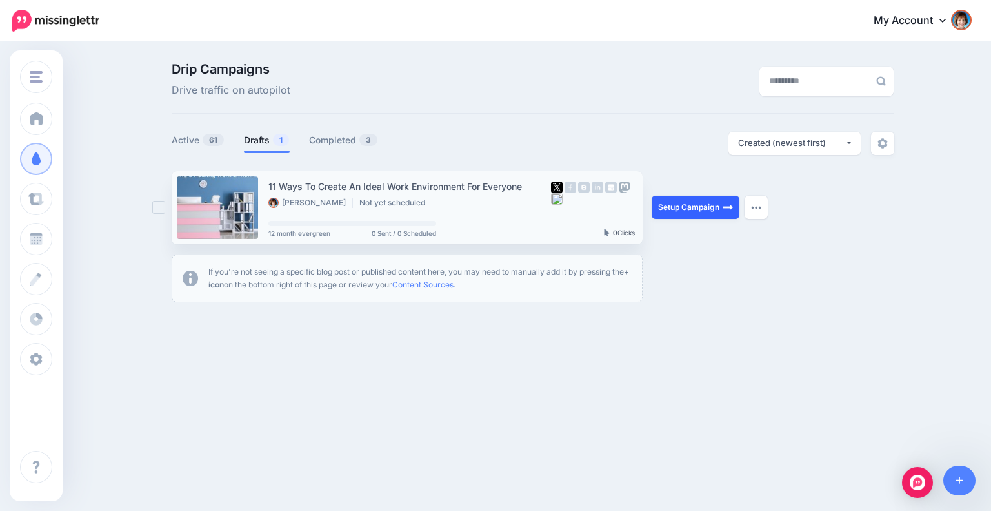
click at [703, 205] on link "Setup Campaign" at bounding box center [696, 207] width 88 height 23
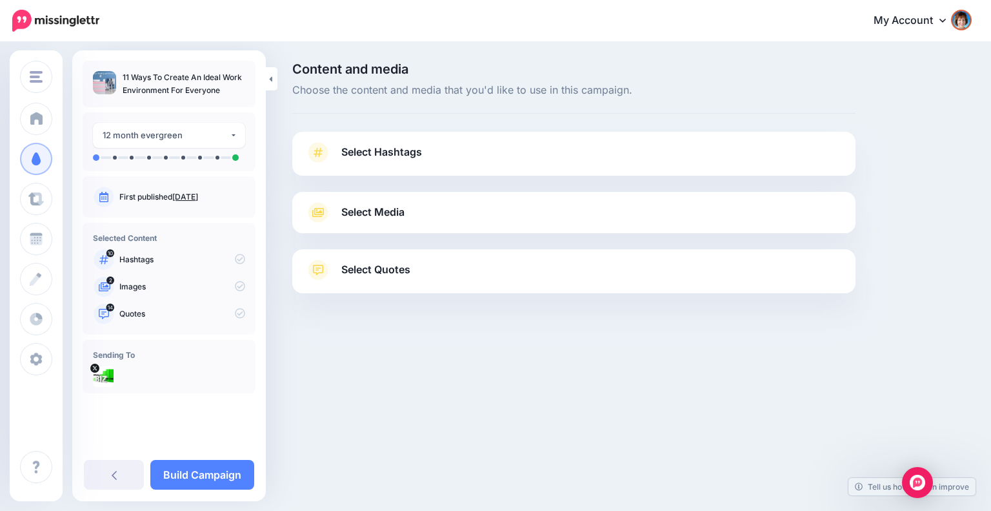
click at [749, 156] on link "Select Hashtags" at bounding box center [574, 159] width 538 height 34
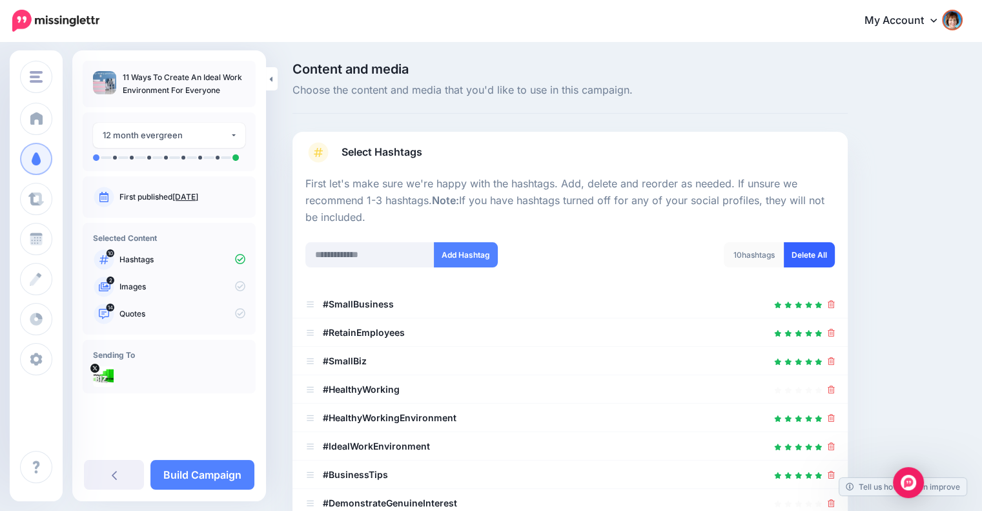
click at [825, 263] on link "Delete All" at bounding box center [809, 254] width 51 height 25
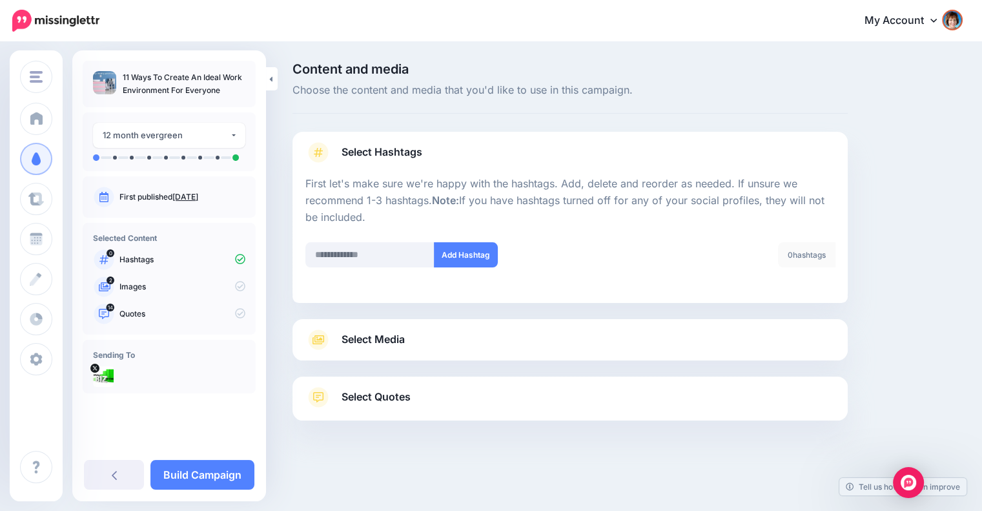
click at [549, 387] on link "Select Quotes" at bounding box center [569, 404] width 529 height 34
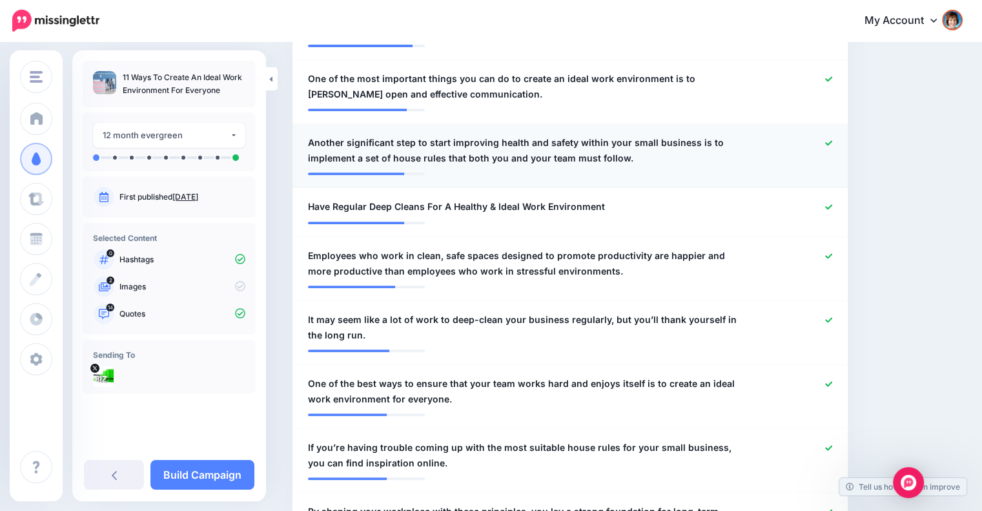
scroll to position [558, 0]
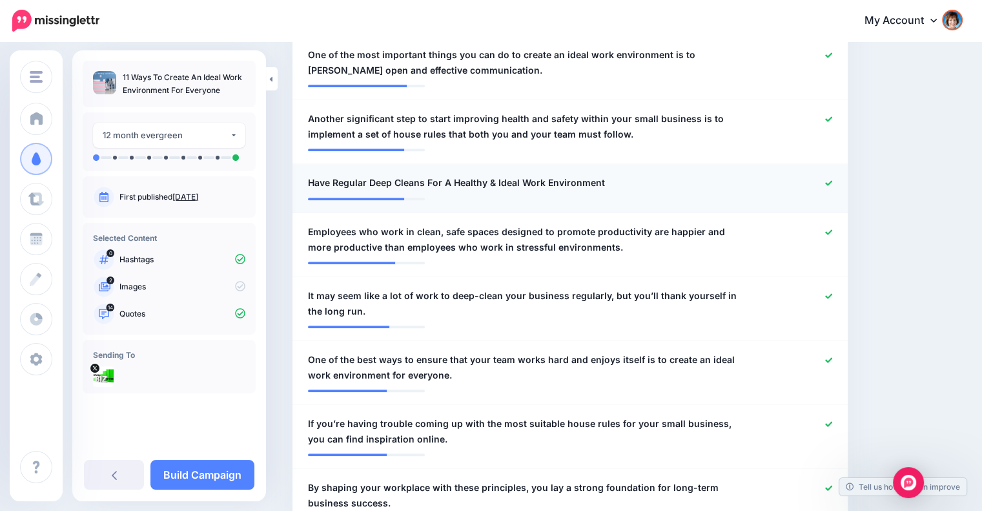
click at [832, 180] on icon at bounding box center [828, 182] width 7 height 7
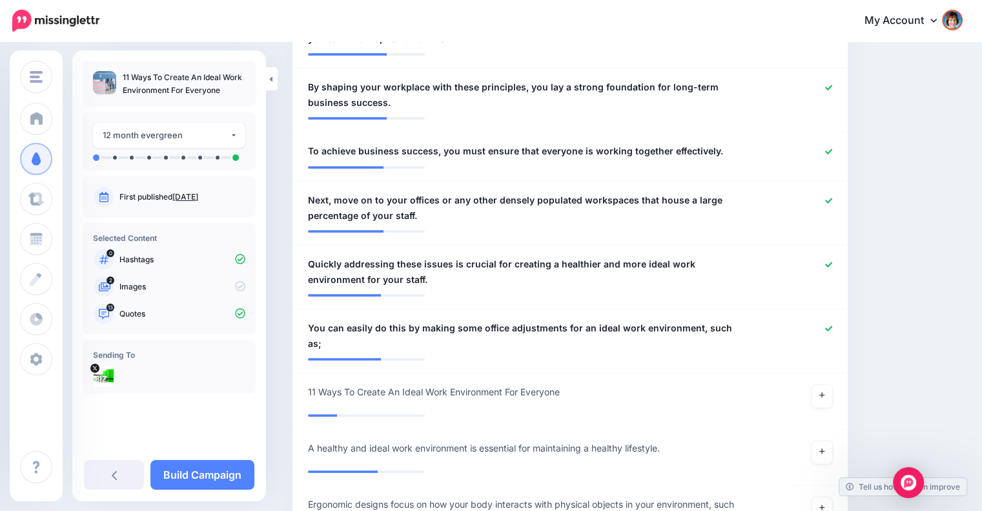
scroll to position [989, 0]
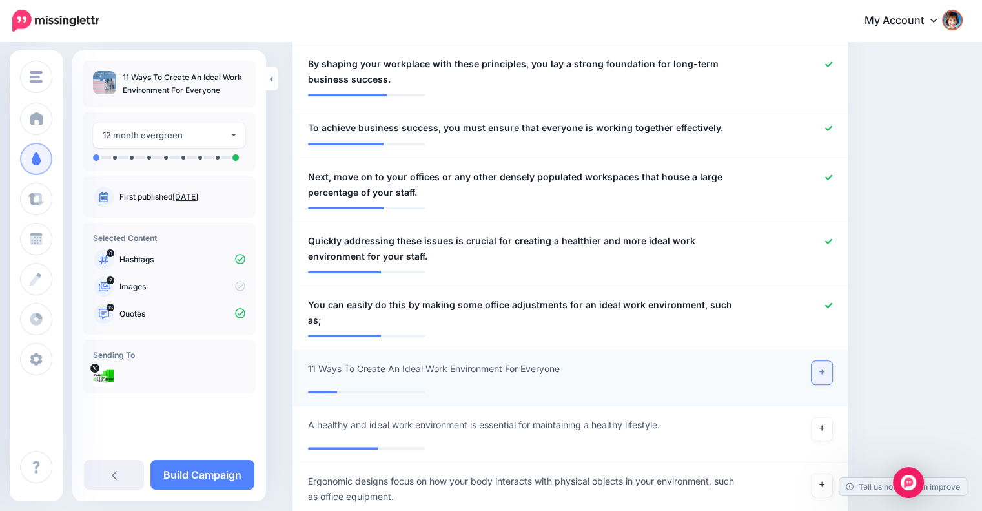
click at [832, 361] on link at bounding box center [821, 372] width 21 height 23
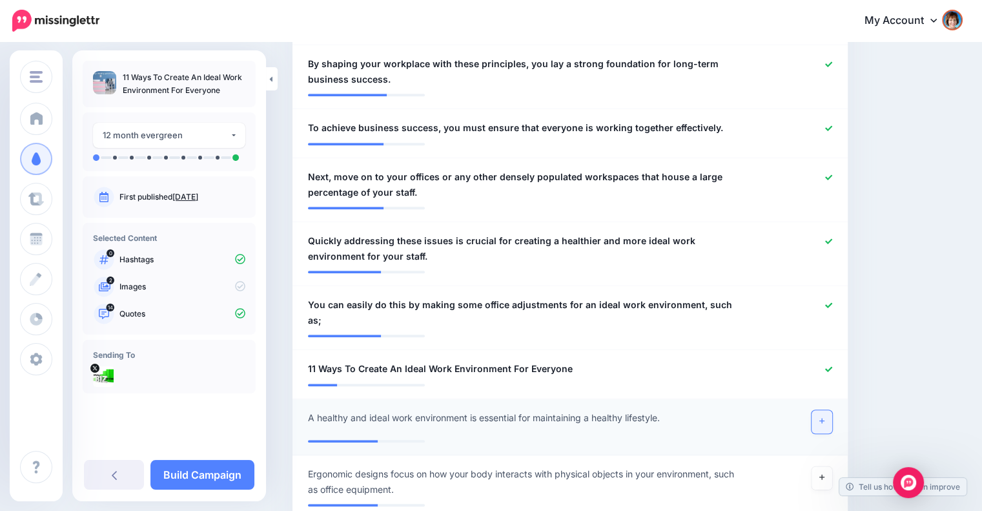
click at [824, 410] on link at bounding box center [821, 421] width 21 height 23
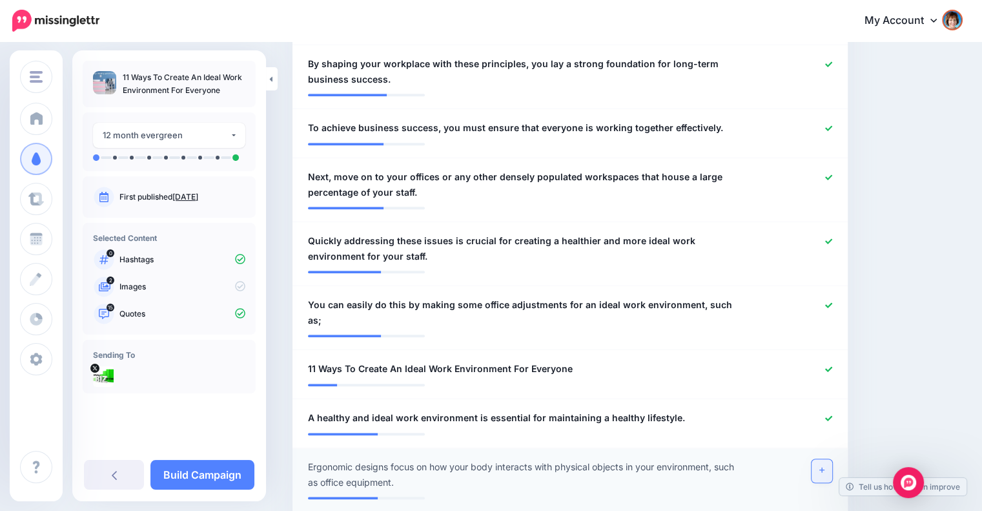
click at [824, 467] on icon at bounding box center [821, 469] width 5 height 5
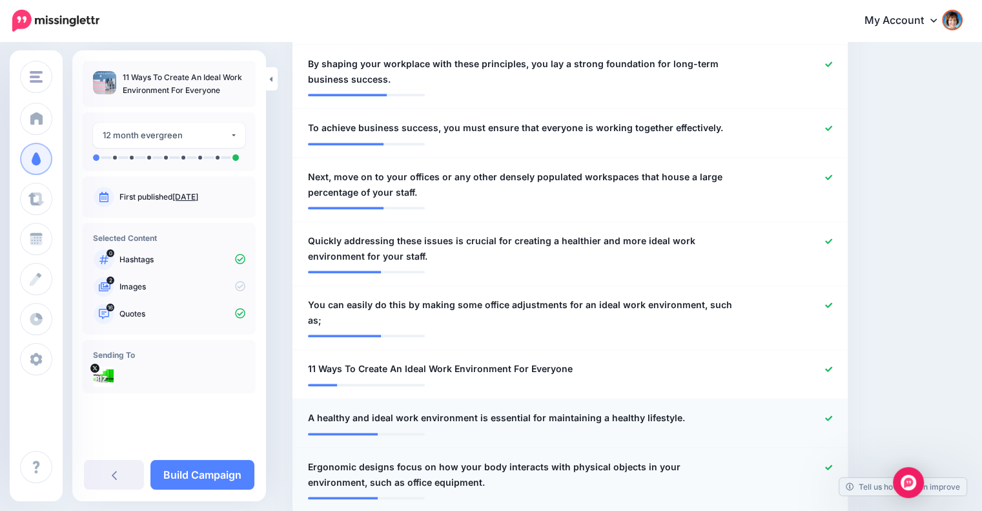
click at [832, 414] on icon at bounding box center [828, 417] width 7 height 7
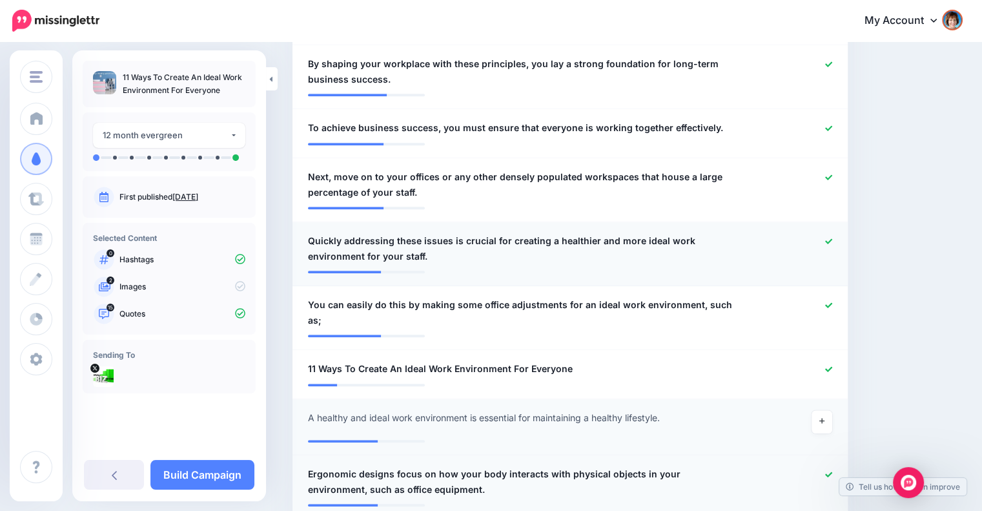
click at [837, 235] on div at bounding box center [796, 248] width 90 height 31
click at [832, 239] on icon at bounding box center [828, 241] width 7 height 7
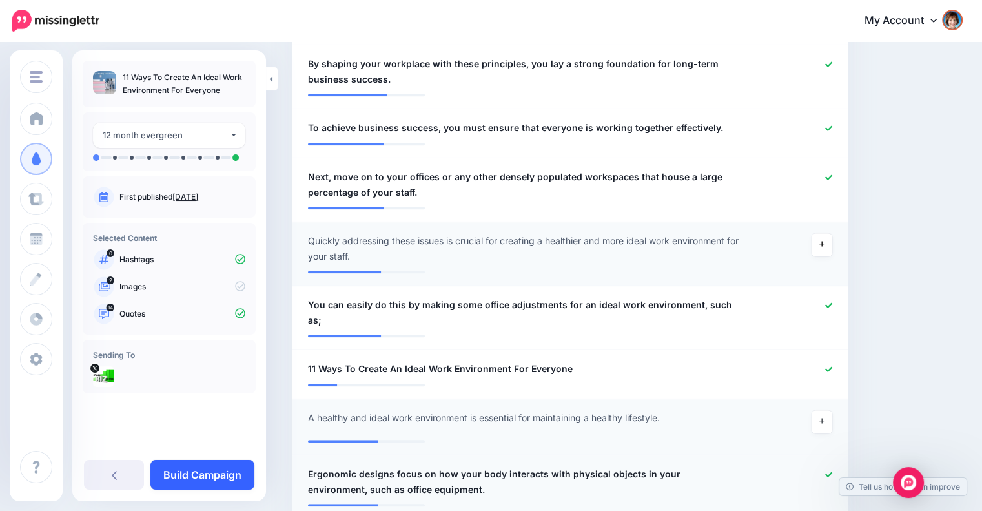
click at [219, 472] on link "Build Campaign" at bounding box center [202, 475] width 104 height 30
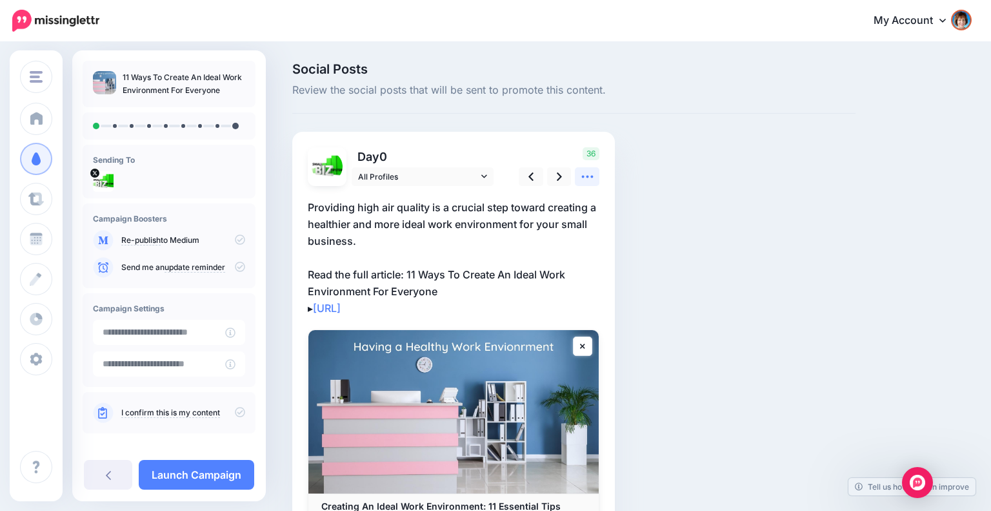
click at [589, 176] on icon at bounding box center [588, 177] width 14 height 14
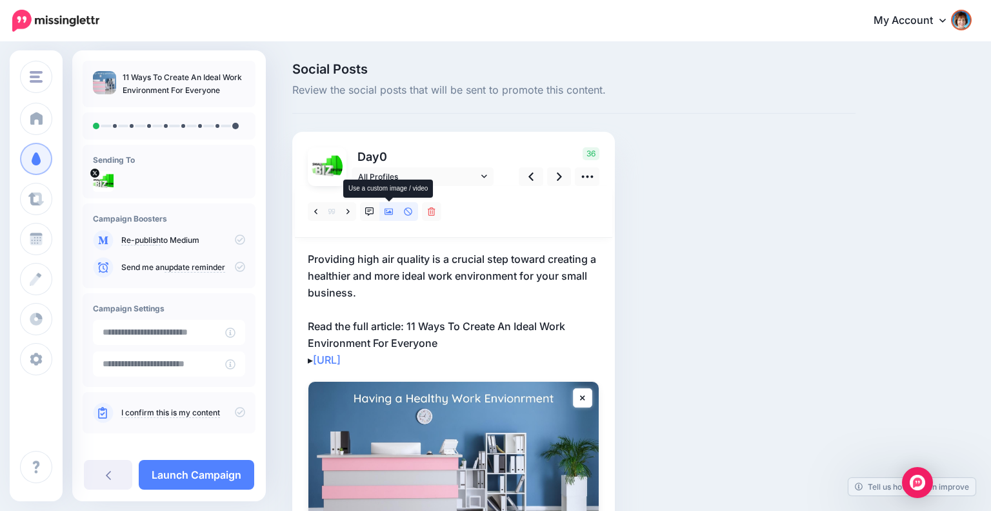
click at [387, 216] on icon at bounding box center [389, 211] width 9 height 9
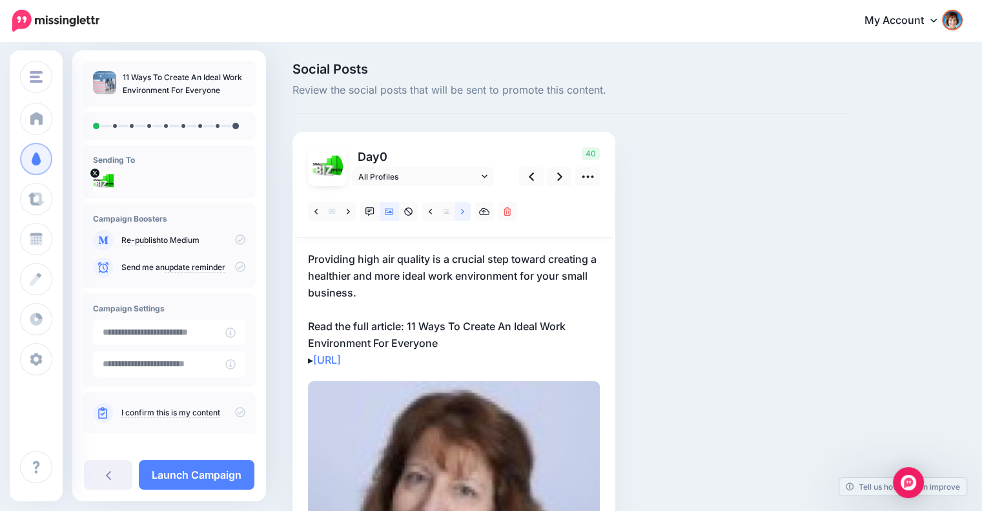
click at [457, 211] on link at bounding box center [462, 211] width 16 height 19
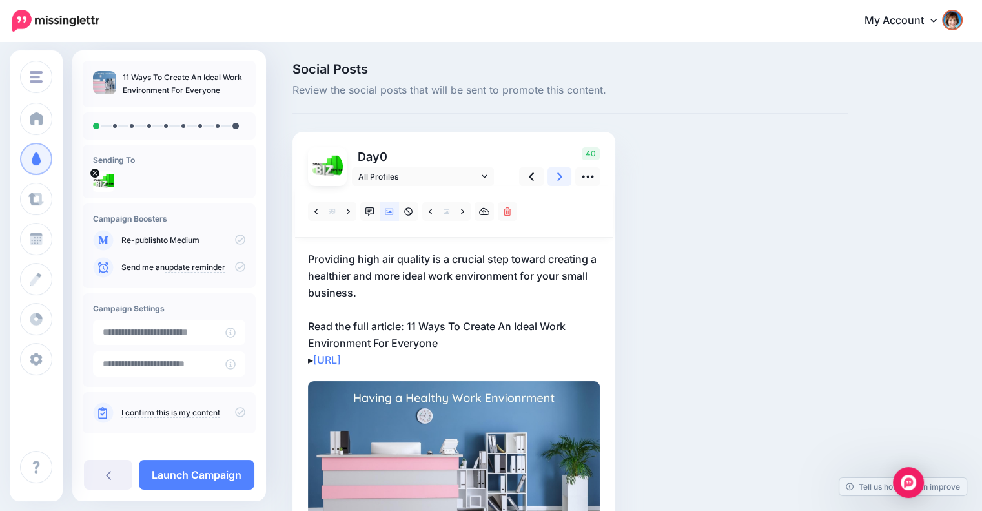
click at [556, 180] on link at bounding box center [559, 176] width 25 height 19
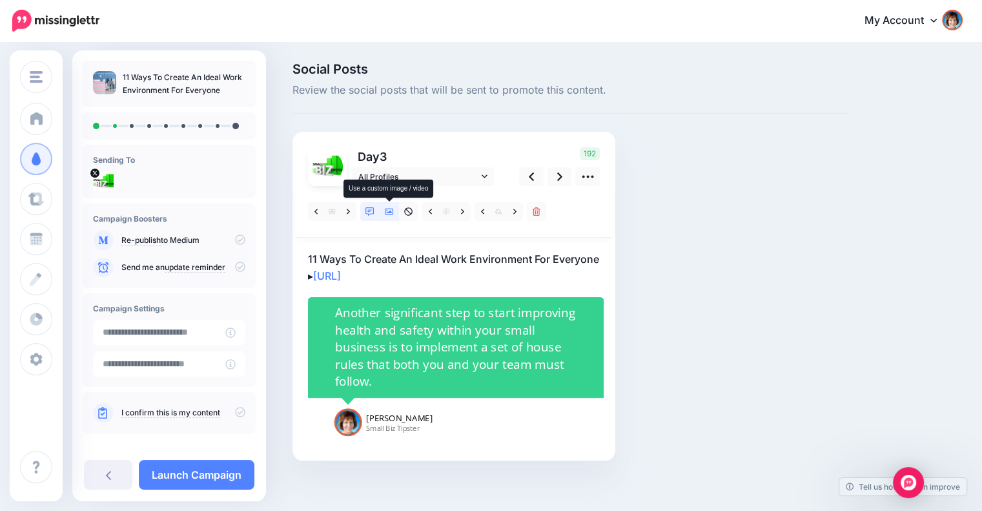
click at [385, 214] on icon at bounding box center [389, 211] width 9 height 6
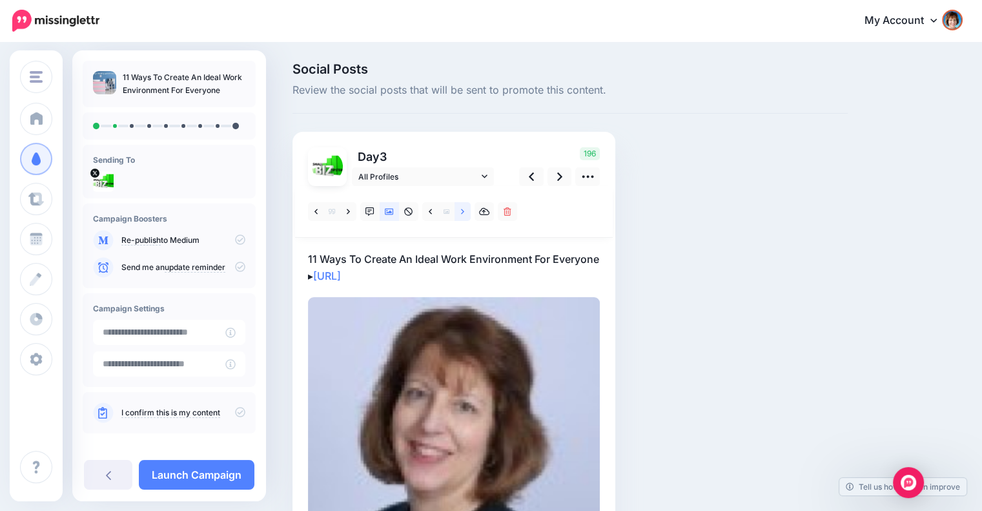
click at [460, 211] on link at bounding box center [462, 211] width 16 height 19
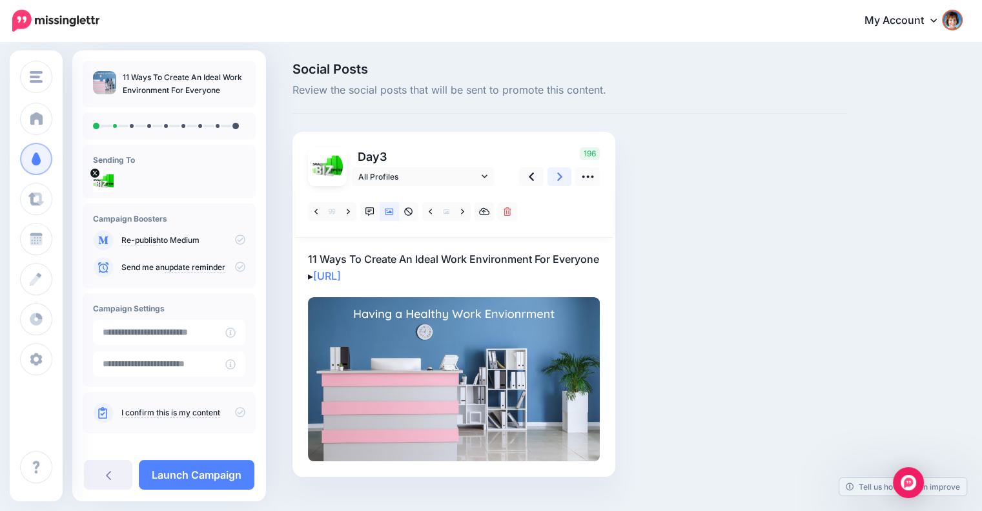
click at [555, 175] on link at bounding box center [559, 176] width 25 height 19
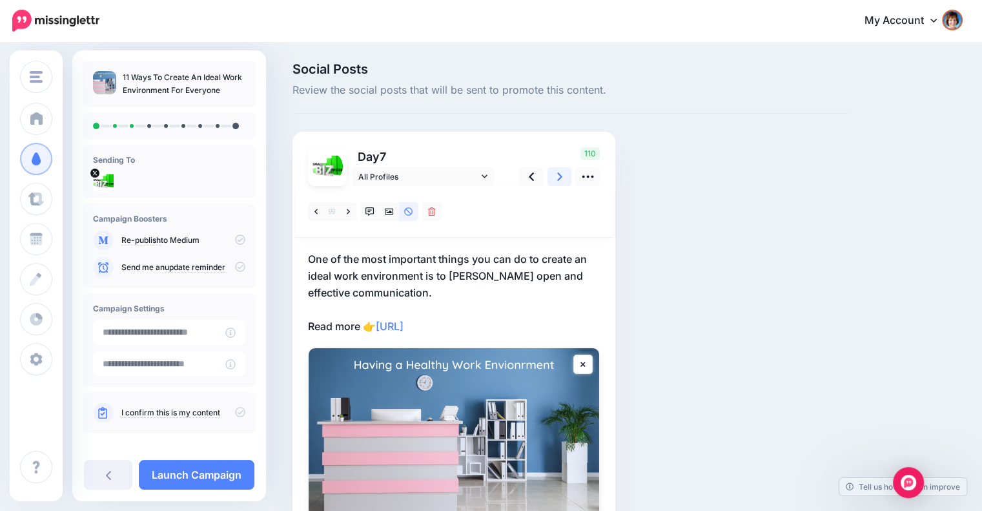
click at [551, 176] on link at bounding box center [559, 176] width 25 height 19
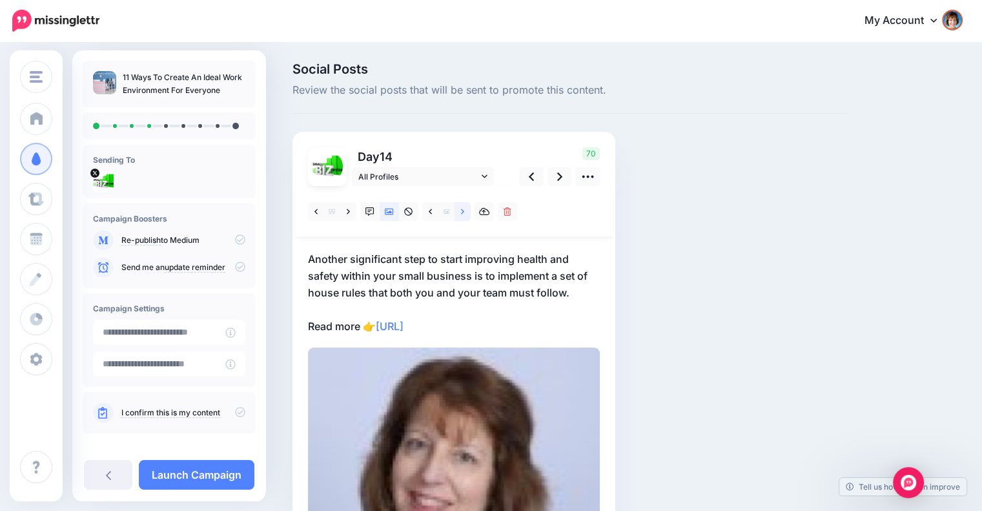
click at [460, 210] on link at bounding box center [462, 211] width 16 height 19
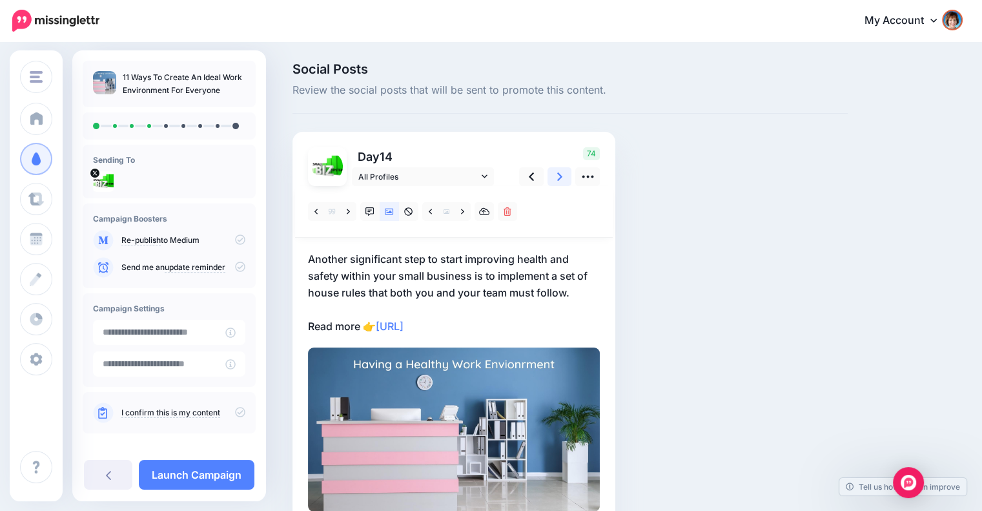
click at [556, 177] on link at bounding box center [559, 176] width 25 height 19
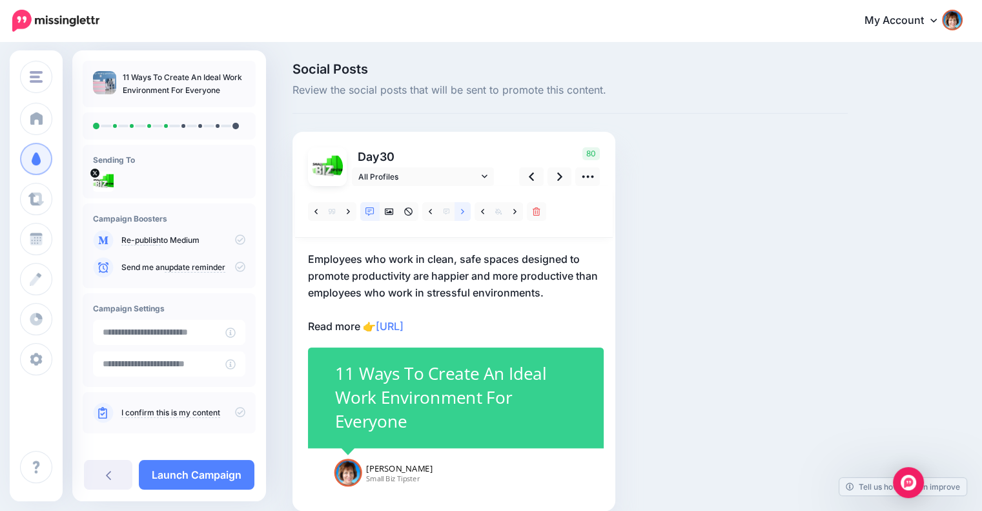
click at [465, 210] on link at bounding box center [462, 211] width 16 height 19
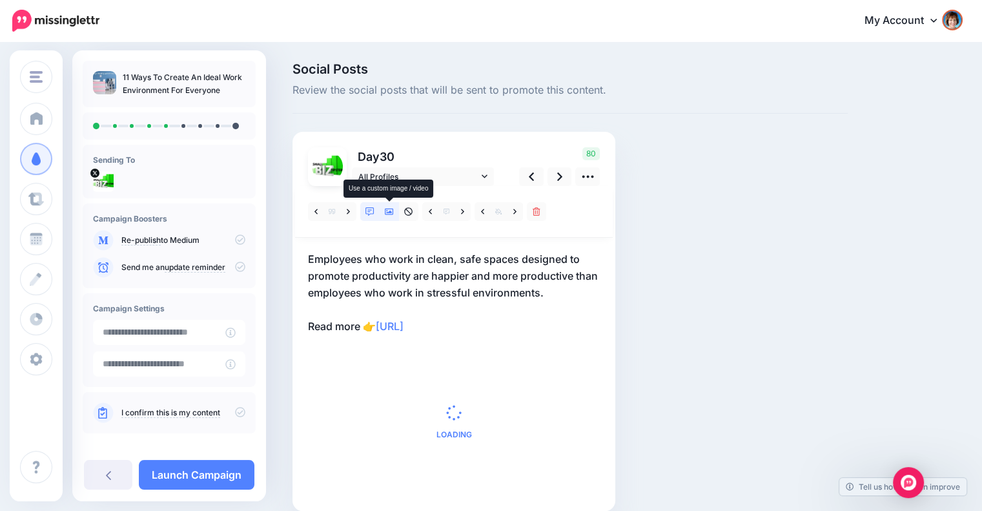
click at [392, 214] on icon at bounding box center [389, 211] width 9 height 6
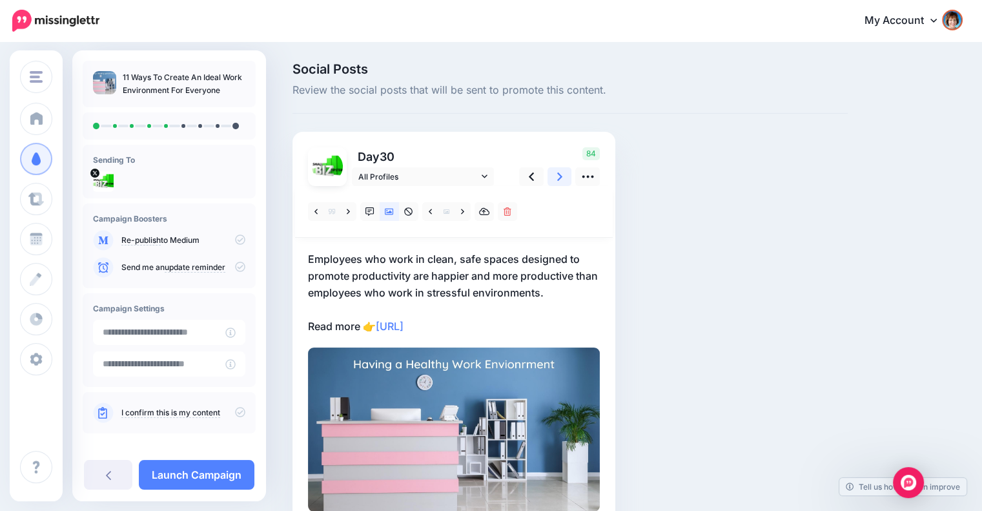
click at [554, 177] on link at bounding box center [559, 176] width 25 height 19
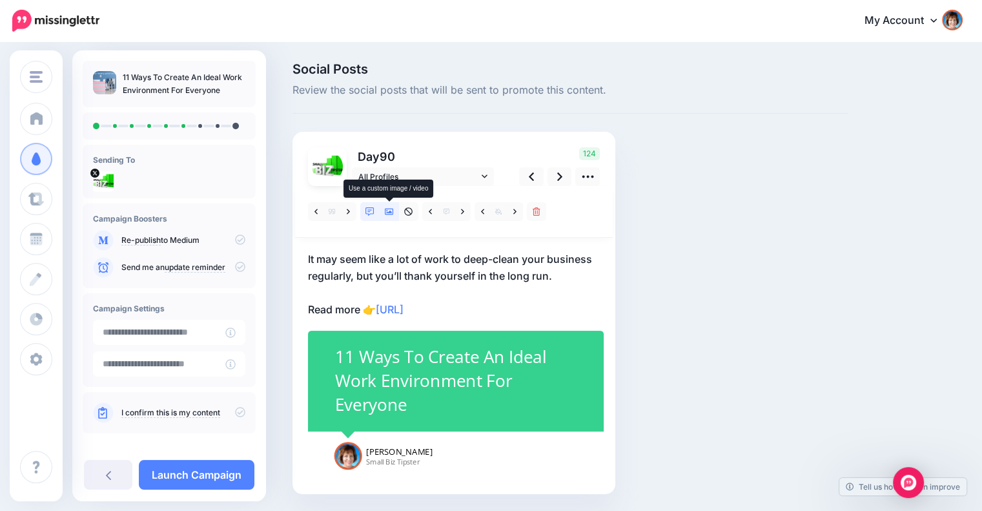
click at [390, 210] on icon at bounding box center [389, 211] width 9 height 9
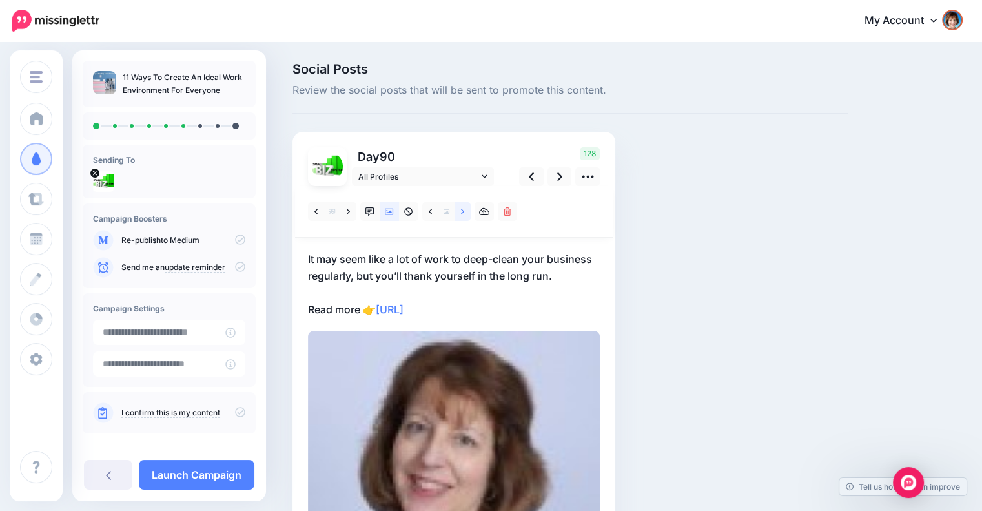
click at [458, 211] on link at bounding box center [462, 211] width 16 height 19
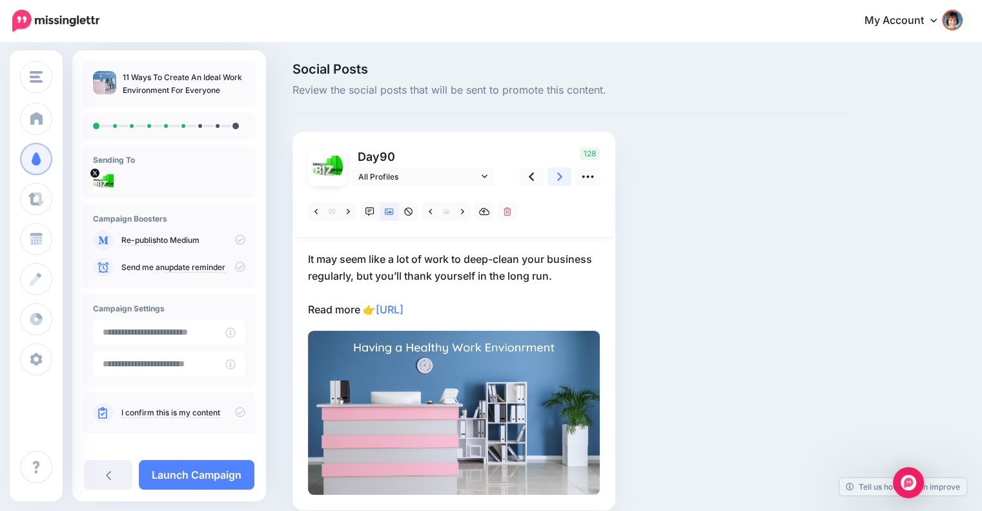
click at [558, 174] on icon at bounding box center [559, 176] width 5 height 8
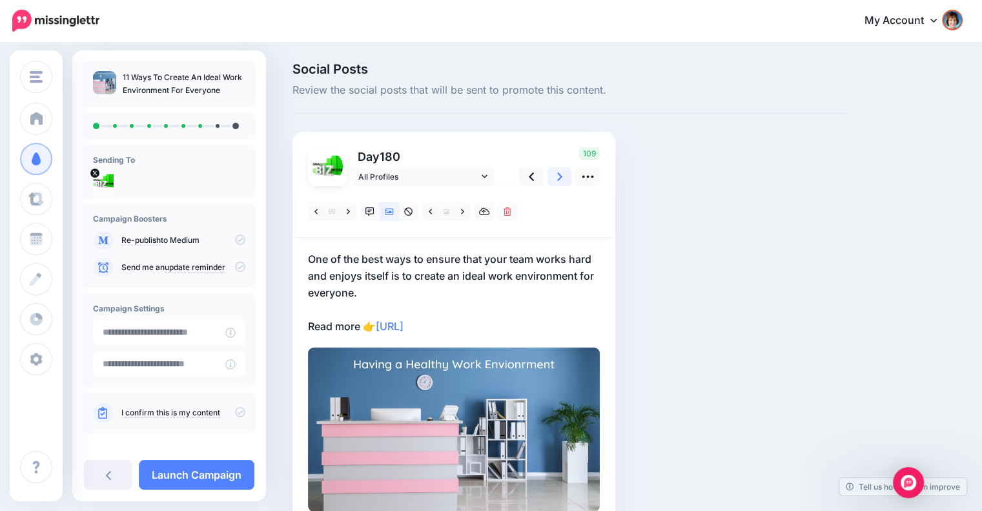
click at [558, 174] on icon at bounding box center [559, 176] width 5 height 8
click at [556, 177] on link at bounding box center [559, 176] width 25 height 19
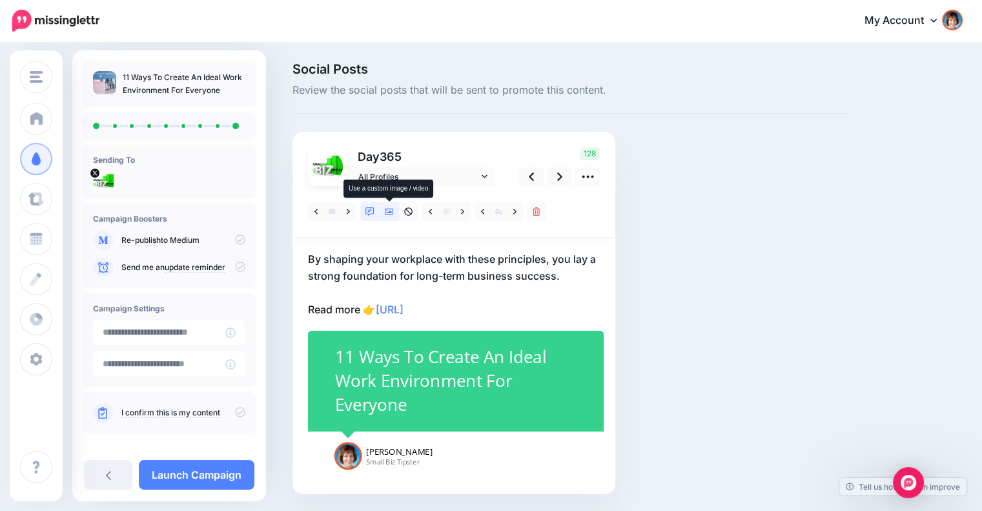
click at [385, 212] on icon at bounding box center [389, 211] width 9 height 6
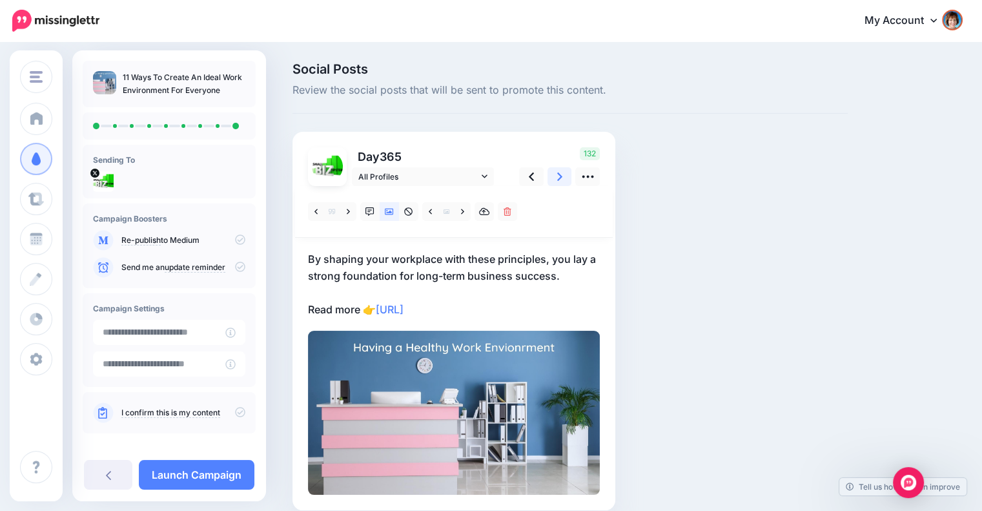
click at [553, 181] on link at bounding box center [559, 176] width 25 height 19
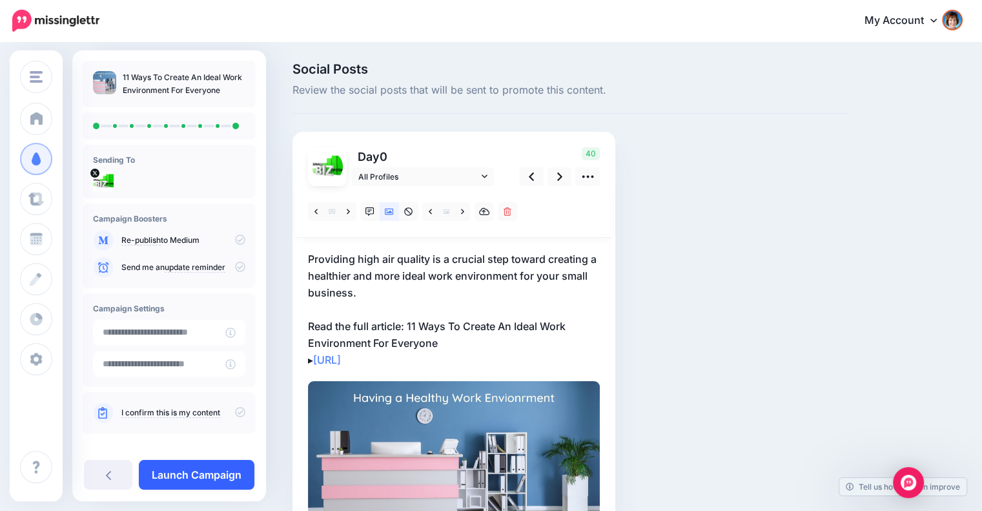
click at [194, 472] on link "Launch Campaign" at bounding box center [197, 475] width 116 height 30
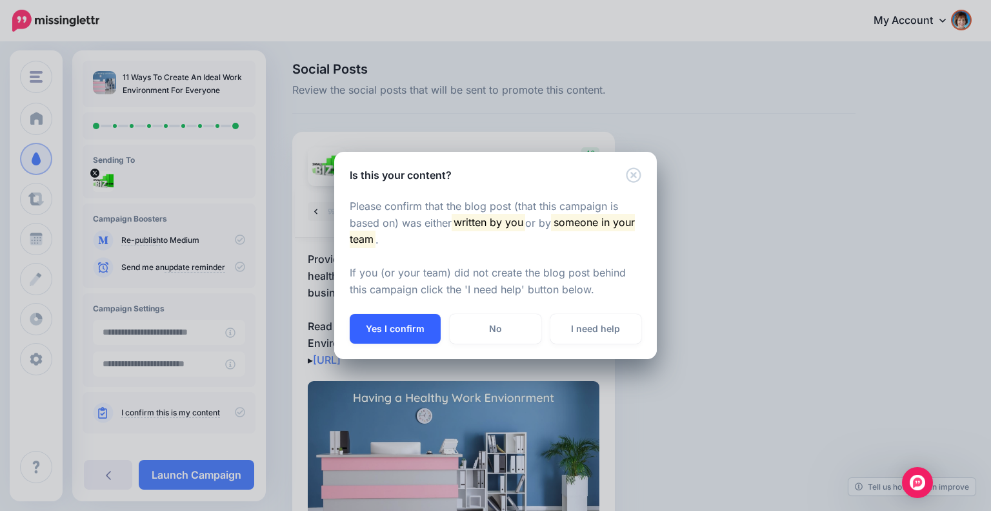
click at [356, 323] on button "Yes I confirm" at bounding box center [395, 329] width 91 height 30
